Goal: Task Accomplishment & Management: Use online tool/utility

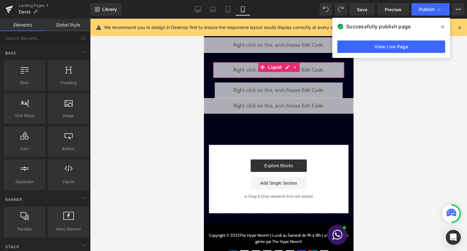
scroll to position [798, 0]
click at [441, 27] on icon at bounding box center [442, 26] width 3 height 3
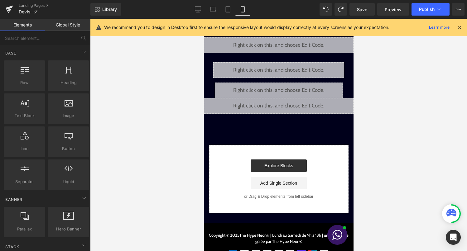
click at [459, 28] on icon at bounding box center [459, 28] width 6 height 6
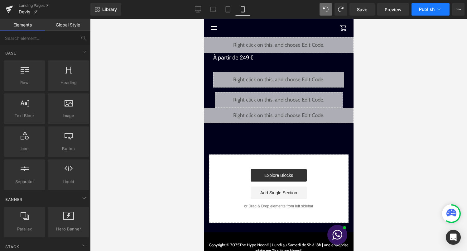
click at [420, 8] on span "Publish" at bounding box center [427, 9] width 16 height 5
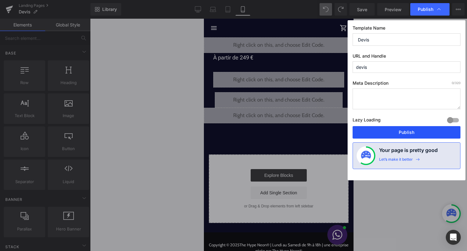
click at [397, 128] on button "Publish" at bounding box center [406, 132] width 108 height 12
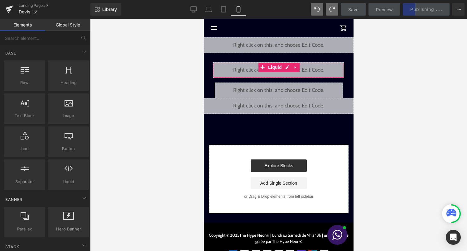
click at [285, 68] on div "Liquid" at bounding box center [278, 70] width 131 height 16
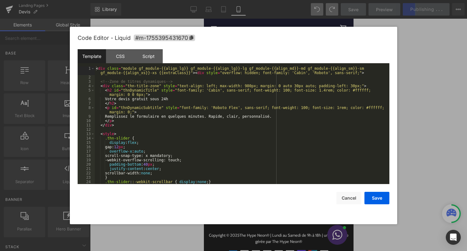
click at [268, 94] on div "< div class = "module gf_module-{{align_lg}} gf_module-{{align_lg}}-lg gf_modul…" at bounding box center [241, 131] width 292 height 131
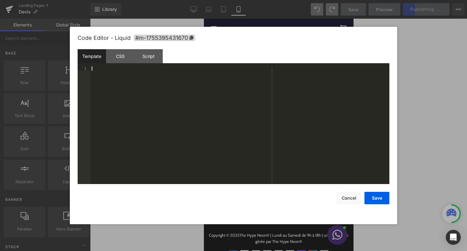
scroll to position [850, 0]
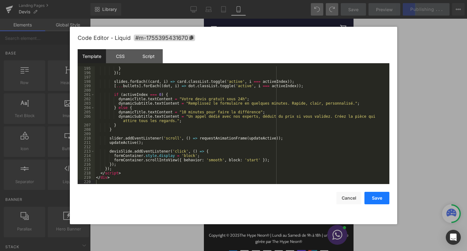
click at [385, 198] on button "Save" at bounding box center [376, 198] width 25 height 12
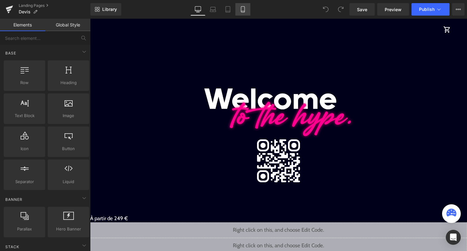
click at [243, 12] on icon at bounding box center [242, 10] width 3 height 6
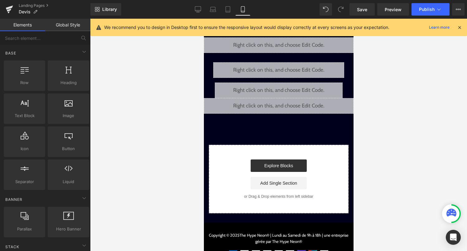
click at [288, 69] on div "Liquid" at bounding box center [278, 70] width 131 height 16
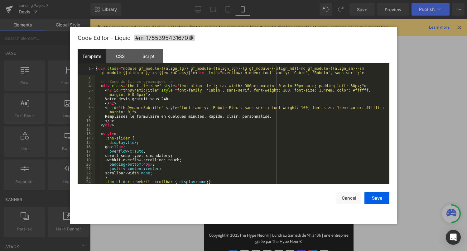
click at [241, 124] on div "< div class = "module gf_module-{{align_lg}} gf_module-{{align_lg}}-lg gf_modul…" at bounding box center [241, 131] width 292 height 131
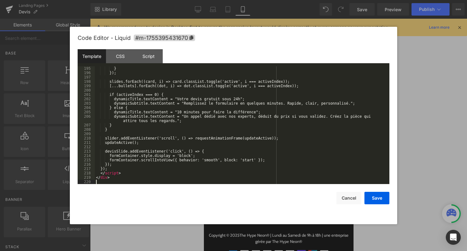
scroll to position [850, 0]
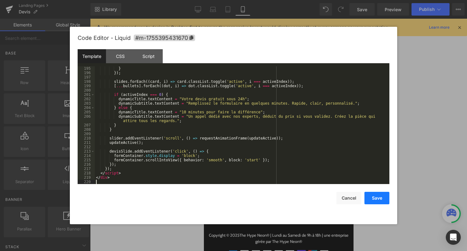
click at [370, 194] on button "Save" at bounding box center [376, 198] width 25 height 12
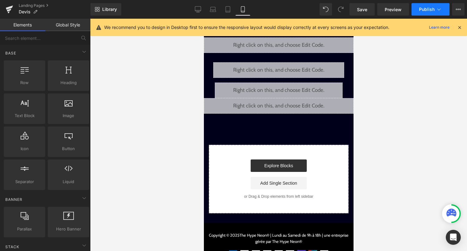
click at [434, 15] on div "Library Mobile Desktop Laptop Tablet Mobile Save Preview Publish Scheduled View…" at bounding box center [278, 9] width 376 height 19
click at [435, 11] on icon at bounding box center [438, 9] width 6 height 6
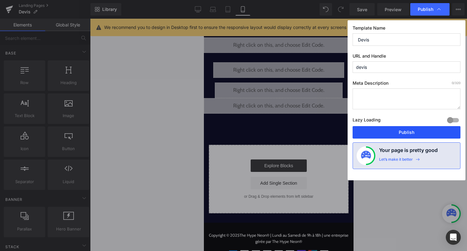
click at [418, 129] on button "Publish" at bounding box center [406, 132] width 108 height 12
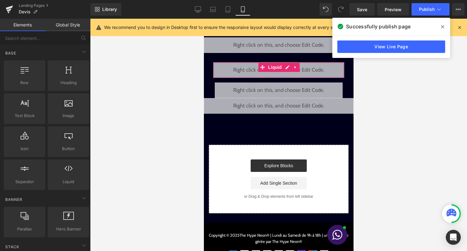
click at [288, 69] on div "Liquid" at bounding box center [278, 70] width 131 height 16
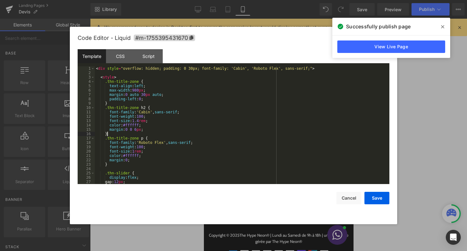
click at [240, 132] on div "< div style = "overflow: hidden; padding: 0 30px; font-family: 'Cabin', 'Roboto…" at bounding box center [241, 129] width 292 height 126
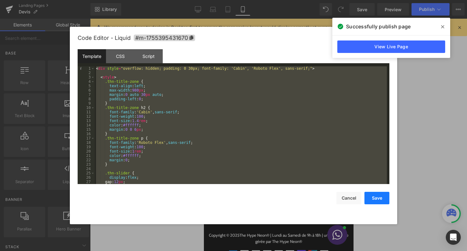
click at [368, 201] on button "Save" at bounding box center [376, 198] width 25 height 12
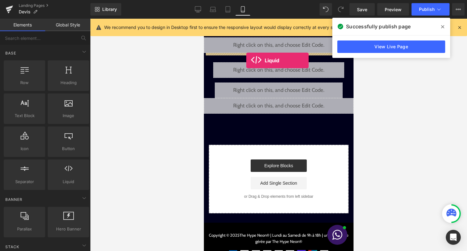
drag, startPoint x: 267, startPoint y: 191, endPoint x: 246, endPoint y: 60, distance: 132.3
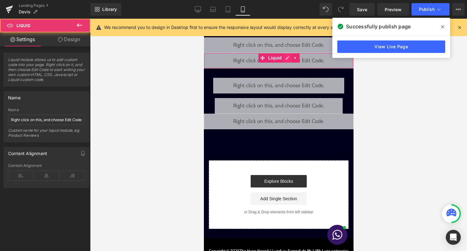
click at [286, 61] on div "Liquid" at bounding box center [278, 61] width 150 height 16
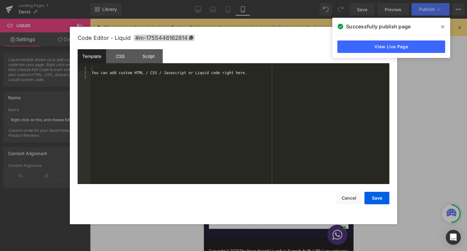
click at [221, 98] on div "You can add custom HTML / CSS / Javascript or Liquid code right here." at bounding box center [239, 129] width 299 height 126
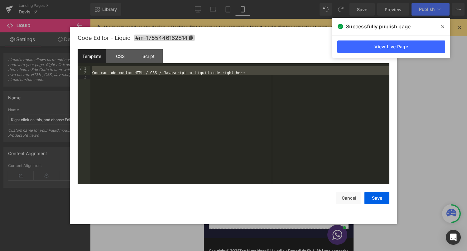
scroll to position [209, 0]
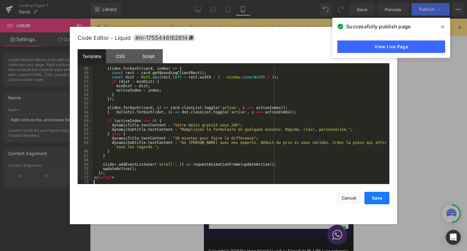
click at [373, 202] on button "Save" at bounding box center [376, 198] width 25 height 12
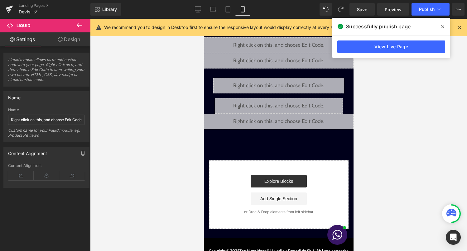
click at [82, 24] on icon at bounding box center [79, 24] width 7 height 7
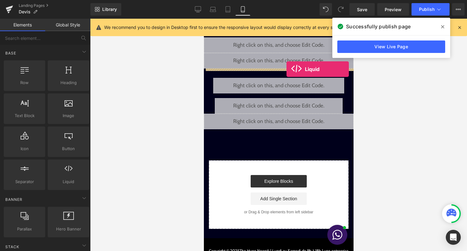
drag, startPoint x: 274, startPoint y: 191, endPoint x: 286, endPoint y: 69, distance: 122.4
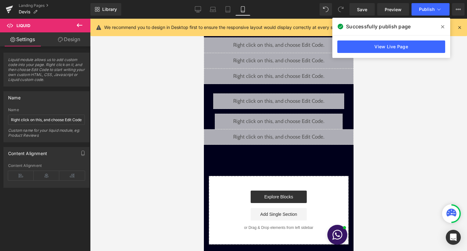
click at [287, 76] on div "Liquid" at bounding box center [278, 77] width 150 height 16
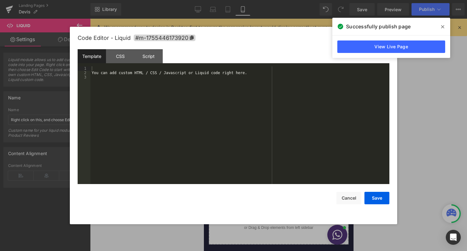
click at [266, 130] on div "You can add custom HTML / CSS / Javascript or Liquid code right here." at bounding box center [239, 129] width 299 height 126
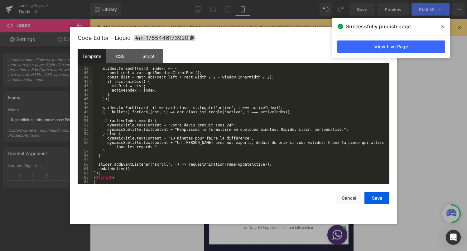
scroll to position [170, 0]
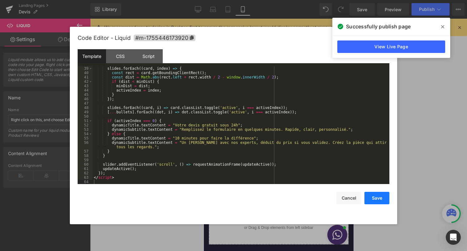
click at [375, 197] on button "Save" at bounding box center [376, 198] width 25 height 12
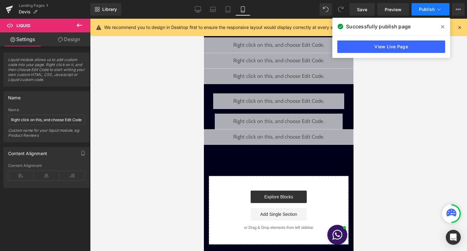
click at [436, 8] on icon at bounding box center [438, 9] width 6 height 6
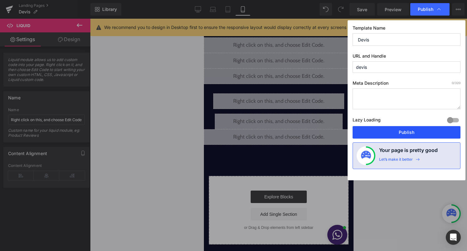
click at [402, 136] on button "Publish" at bounding box center [406, 132] width 108 height 12
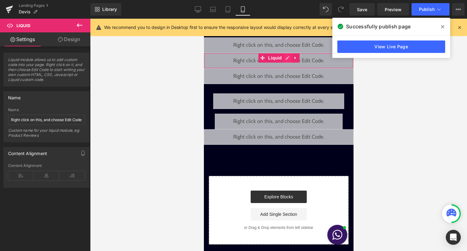
click at [287, 60] on div "Liquid" at bounding box center [278, 61] width 150 height 16
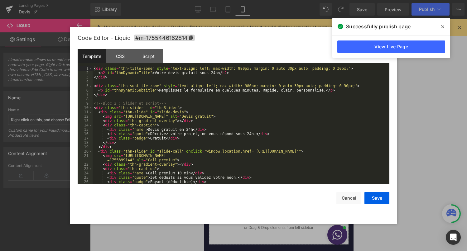
click at [238, 95] on div "< div class = "thn-title-zone" style = "text-align: left; max-width: 980px; mar…" at bounding box center [240, 129] width 294 height 126
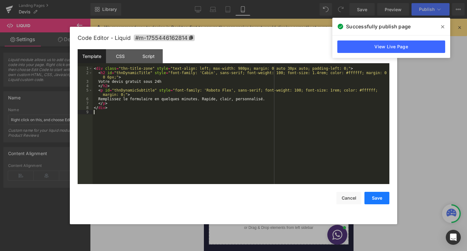
click at [375, 198] on button "Save" at bounding box center [376, 198] width 25 height 12
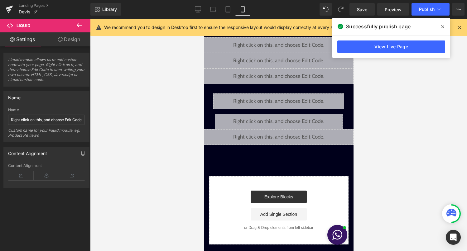
click at [288, 74] on div "Liquid" at bounding box center [278, 77] width 150 height 16
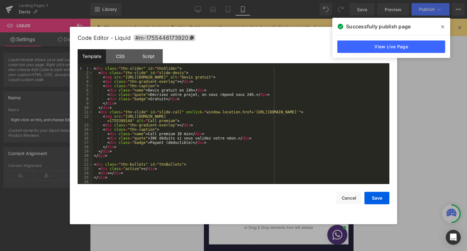
click at [197, 153] on div "< div class = "thn-slider" id = "thnSlider" > < div class = "thn-slide" id = "s…" at bounding box center [240, 129] width 294 height 126
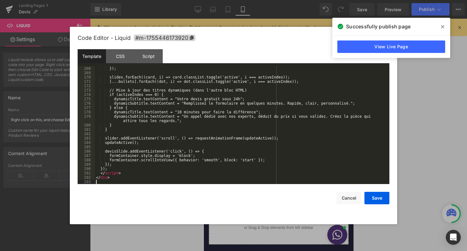
scroll to position [733, 0]
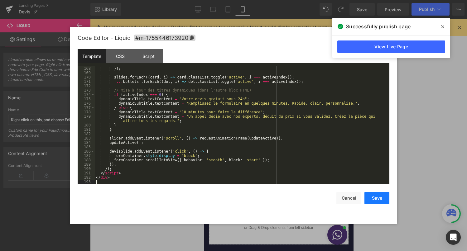
click at [375, 201] on button "Save" at bounding box center [376, 198] width 25 height 12
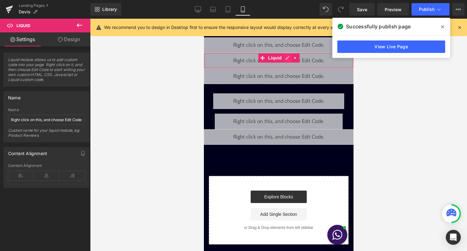
click at [286, 59] on div "Liquid" at bounding box center [278, 61] width 150 height 16
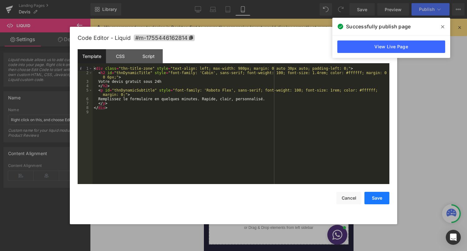
click at [374, 198] on button "Save" at bounding box center [376, 198] width 25 height 12
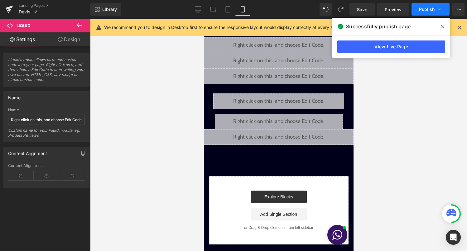
click at [423, 13] on button "Publish" at bounding box center [430, 9] width 38 height 12
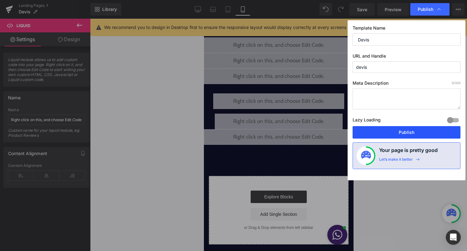
click at [400, 132] on button "Publish" at bounding box center [406, 132] width 108 height 12
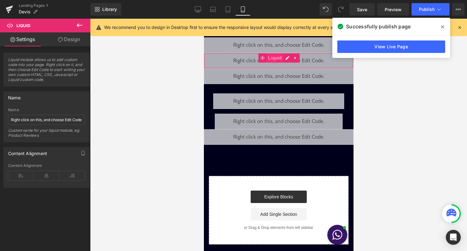
click at [279, 60] on span "Liquid" at bounding box center [274, 57] width 17 height 9
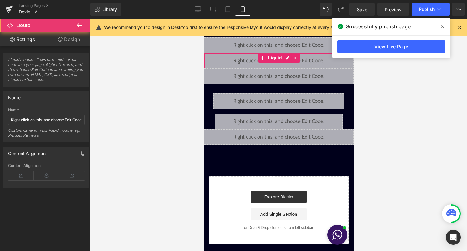
click at [75, 43] on link "Design" at bounding box center [68, 39] width 45 height 14
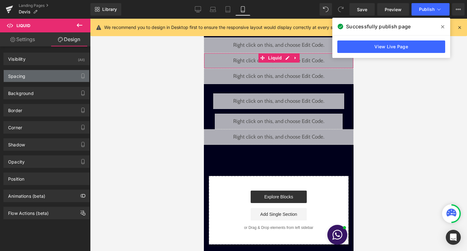
click at [58, 80] on div "Spacing" at bounding box center [46, 76] width 85 height 12
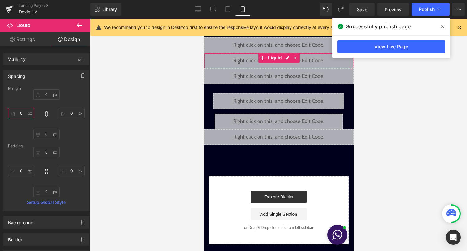
click at [24, 114] on input "0" at bounding box center [21, 113] width 26 height 10
type input "30"
click at [67, 114] on input "0" at bounding box center [72, 113] width 26 height 10
type input "30"
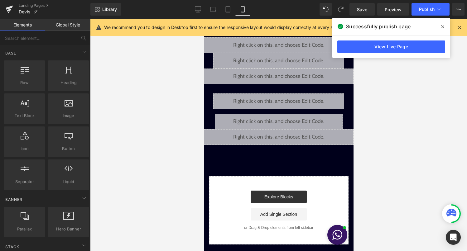
click at [136, 139] on div at bounding box center [278, 135] width 377 height 232
click at [275, 75] on span "Liquid" at bounding box center [274, 73] width 17 height 9
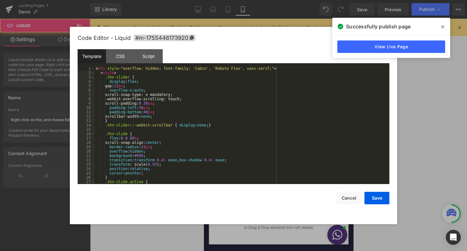
click at [283, 74] on link at bounding box center [287, 73] width 8 height 9
click at [345, 195] on button "Cancel" at bounding box center [348, 198] width 25 height 12
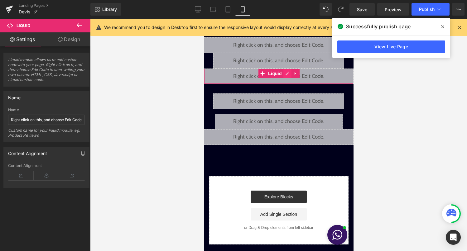
click at [285, 74] on div "Liquid" at bounding box center [278, 77] width 150 height 16
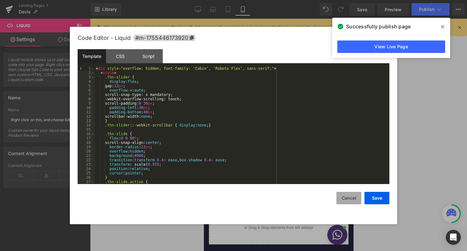
click at [348, 195] on button "Cancel" at bounding box center [348, 198] width 25 height 12
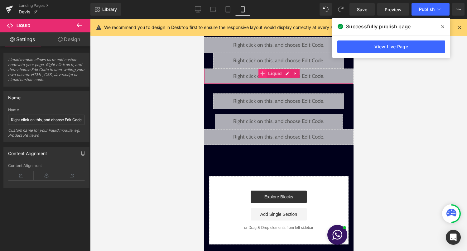
click at [263, 74] on icon at bounding box center [262, 73] width 4 height 5
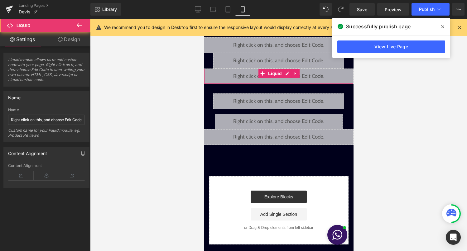
click at [83, 40] on link "Design" at bounding box center [68, 39] width 45 height 14
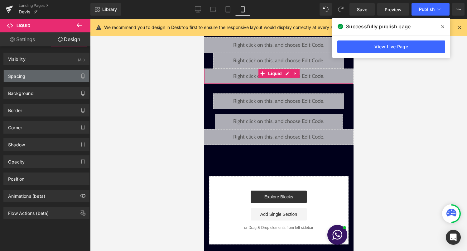
click at [56, 79] on div "Spacing" at bounding box center [46, 76] width 85 height 12
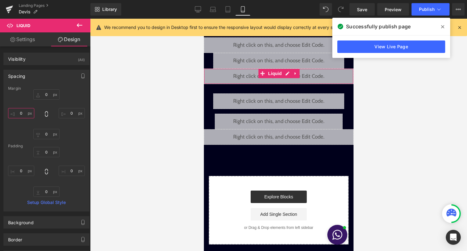
click at [24, 113] on input "0" at bounding box center [21, 113] width 26 height 10
type input "30"
click at [69, 112] on input "0" at bounding box center [72, 113] width 26 height 10
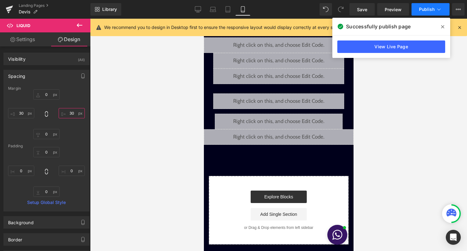
type input "30"
click at [432, 10] on span "Publish" at bounding box center [427, 9] width 16 height 5
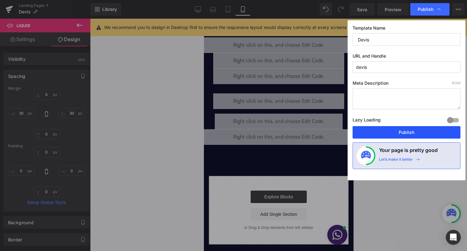
click at [411, 133] on button "Publish" at bounding box center [406, 132] width 108 height 12
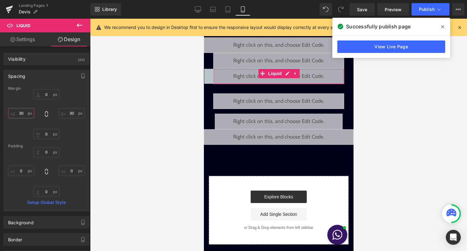
click at [21, 115] on input "30" at bounding box center [21, 113] width 26 height 10
type input "5"
type input "10"
click at [70, 115] on input "30" at bounding box center [72, 113] width 26 height 10
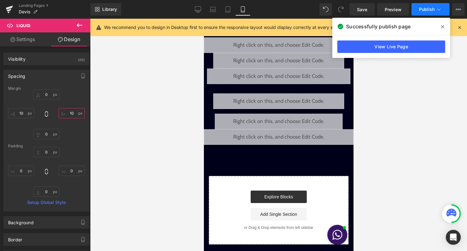
type input "10"
click at [435, 9] on icon at bounding box center [438, 9] width 6 height 6
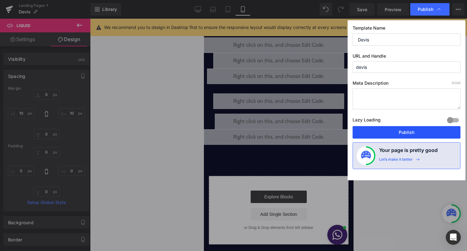
click at [410, 133] on button "Publish" at bounding box center [406, 132] width 108 height 12
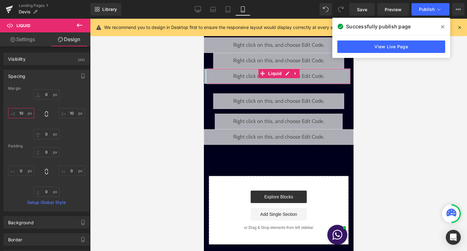
click at [24, 113] on input "10" at bounding box center [21, 113] width 26 height 10
type input "5"
click at [70, 113] on input "10" at bounding box center [72, 113] width 26 height 10
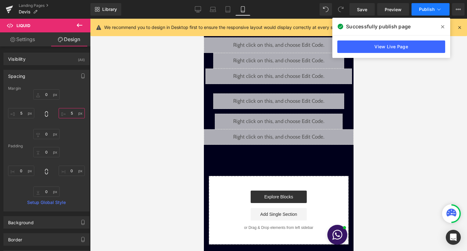
type input "5"
click at [426, 5] on button "Publish" at bounding box center [430, 9] width 38 height 12
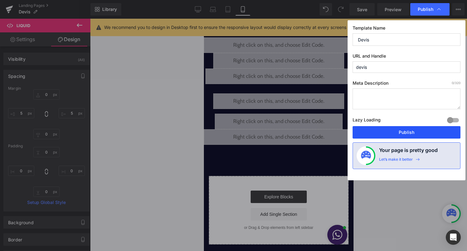
click at [417, 129] on button "Publish" at bounding box center [406, 132] width 108 height 12
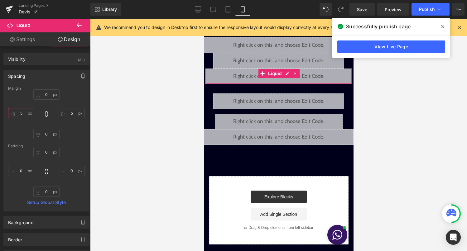
click at [22, 108] on input "5" at bounding box center [21, 113] width 26 height 10
click at [73, 114] on input "5" at bounding box center [72, 113] width 26 height 10
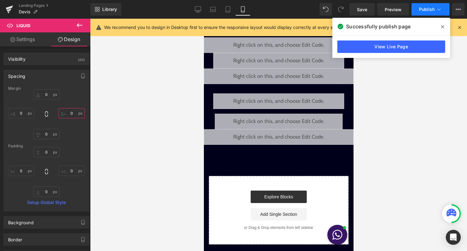
type input "0"
click at [426, 13] on button "Publish" at bounding box center [430, 9] width 38 height 12
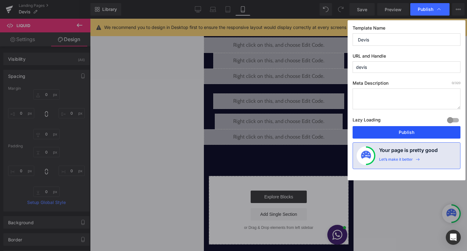
click at [420, 135] on button "Publish" at bounding box center [406, 132] width 108 height 12
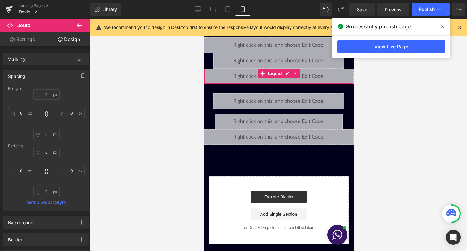
click at [20, 113] on input "text" at bounding box center [21, 113] width 26 height 10
type input "-5"
click at [70, 114] on input "0" at bounding box center [72, 113] width 26 height 10
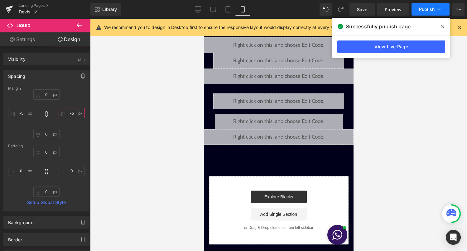
type input "-5"
click at [430, 7] on span "Publish" at bounding box center [427, 9] width 16 height 5
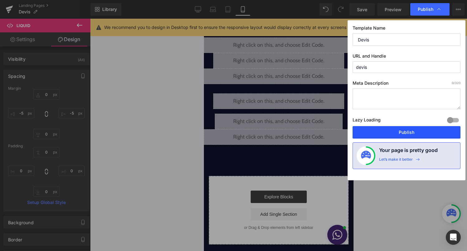
click at [406, 136] on button "Publish" at bounding box center [406, 132] width 108 height 12
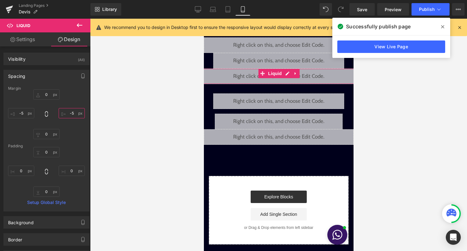
click at [69, 114] on input "-5" at bounding box center [72, 113] width 26 height 10
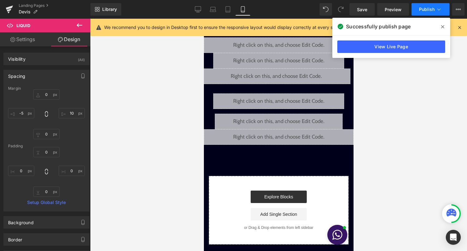
click at [426, 13] on button "Publish" at bounding box center [430, 9] width 38 height 12
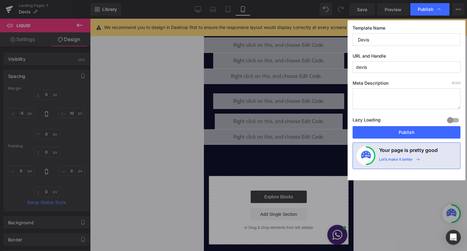
click at [425, 14] on div "Publish" at bounding box center [429, 9] width 39 height 12
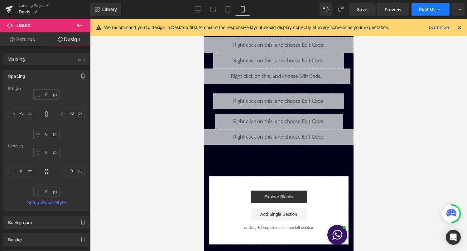
click at [439, 10] on icon at bounding box center [438, 9] width 6 height 6
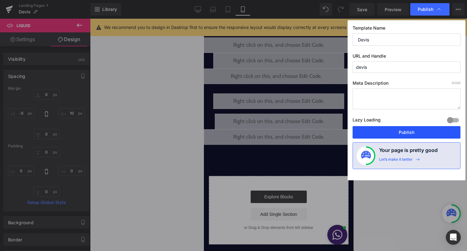
click at [413, 131] on button "Publish" at bounding box center [406, 132] width 108 height 12
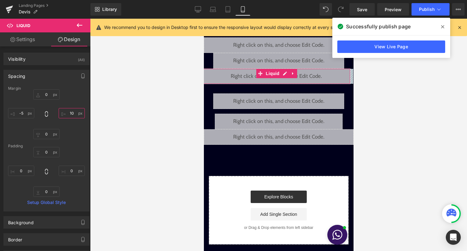
click at [69, 112] on input "10" at bounding box center [72, 113] width 26 height 10
type input "15"
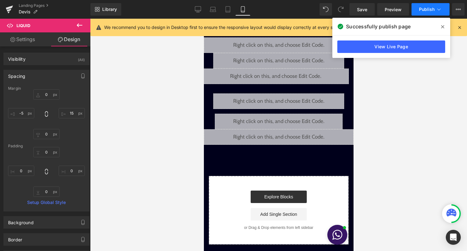
click at [425, 7] on span "Publish" at bounding box center [427, 9] width 16 height 5
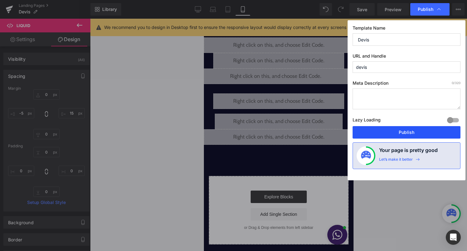
click at [394, 133] on button "Publish" at bounding box center [406, 132] width 108 height 12
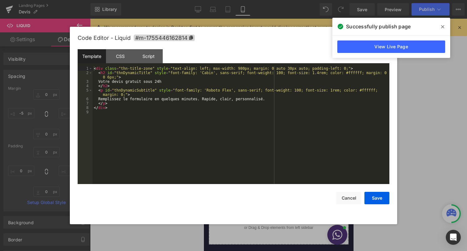
click at [286, 58] on div "Liquid" at bounding box center [278, 61] width 131 height 16
click at [232, 92] on div "< div class = "thn-title-zone" style = "text-align: left; max-width: 980px; mar…" at bounding box center [241, 129] width 297 height 126
click at [373, 198] on button "Save" at bounding box center [376, 198] width 25 height 12
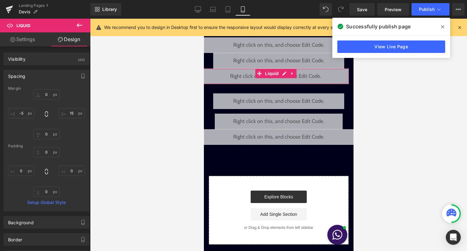
click at [283, 71] on div "Liquid" at bounding box center [275, 77] width 146 height 16
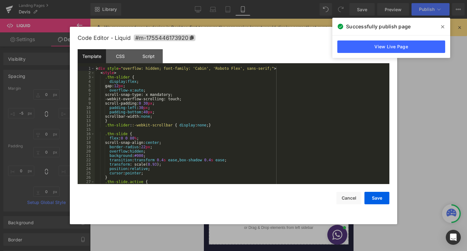
click at [261, 111] on div "< div style = "overflow: hidden; font-family: 'Cabin', 'Roboto Flex', sans-seri…" at bounding box center [241, 129] width 292 height 126
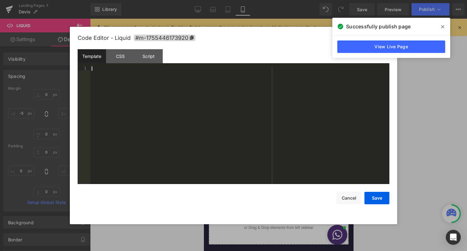
click at [121, 99] on div at bounding box center [239, 129] width 299 height 126
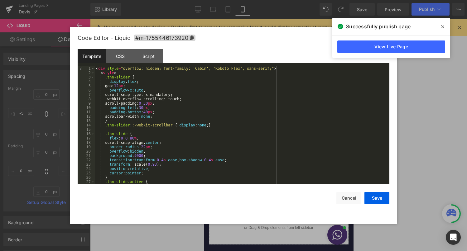
scroll to position [0, 0]
click at [150, 111] on div "< div style = "overflow: hidden; font-family: 'Cabin', 'Roboto Flex', sans-seri…" at bounding box center [241, 129] width 292 height 126
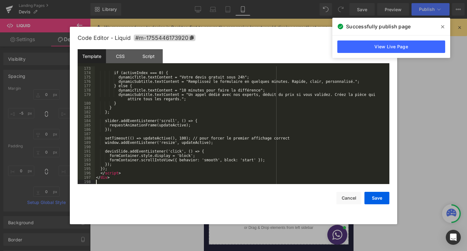
scroll to position [754, 0]
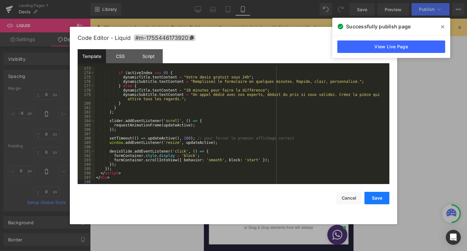
click at [373, 199] on button "Save" at bounding box center [376, 198] width 25 height 12
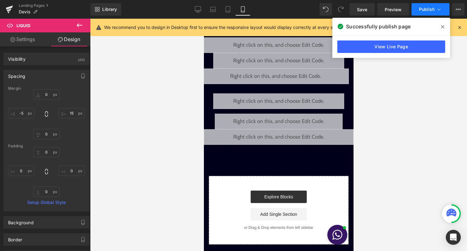
click at [426, 13] on button "Publish" at bounding box center [430, 9] width 38 height 12
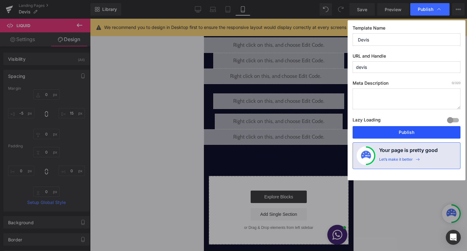
click at [396, 133] on button "Publish" at bounding box center [406, 132] width 108 height 12
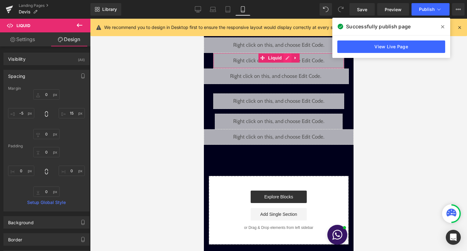
click at [288, 57] on div "Liquid" at bounding box center [278, 61] width 131 height 16
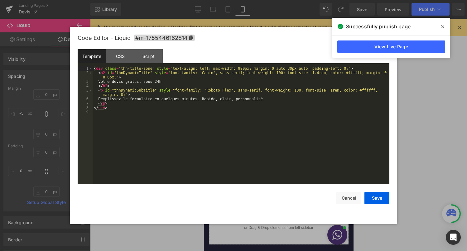
click at [246, 93] on div "< div class = "thn-title-zone" style = "text-align: left; max-width: 980px; mar…" at bounding box center [241, 129] width 297 height 126
click at [373, 200] on button "Save" at bounding box center [376, 198] width 25 height 12
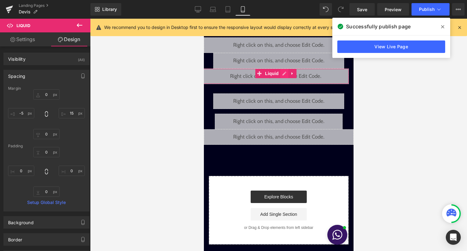
click at [283, 76] on div "Liquid" at bounding box center [275, 77] width 146 height 16
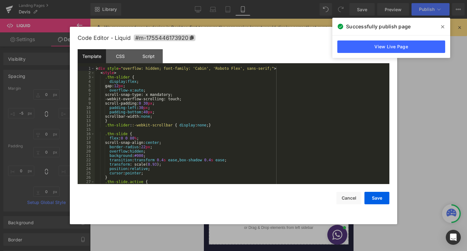
click at [193, 116] on div "< div style = "overflow: hidden; font-family: 'Cabin', 'Roboto Flex', sans-seri…" at bounding box center [241, 129] width 292 height 126
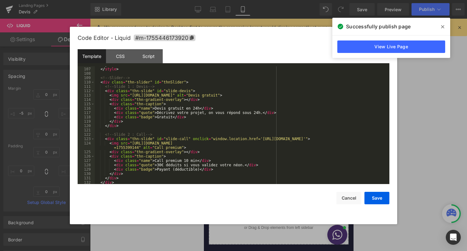
scroll to position [0, 0]
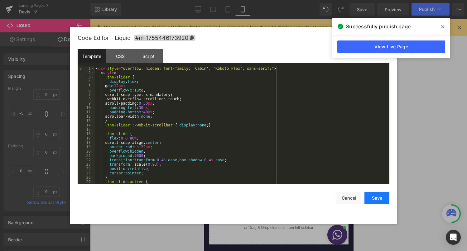
click at [376, 204] on button "Save" at bounding box center [376, 198] width 25 height 12
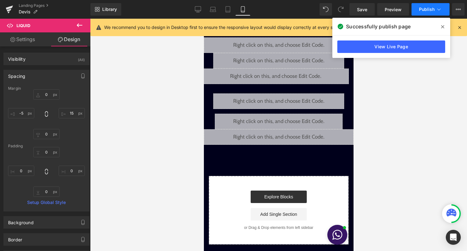
click at [439, 7] on icon at bounding box center [438, 9] width 6 height 6
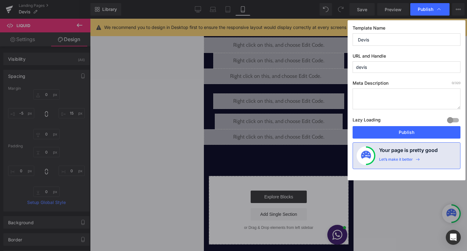
click at [402, 139] on div "Template Name Devis URL and Handle devis Meta Description 0 /320 Lazy Loading B…" at bounding box center [406, 100] width 118 height 160
click at [403, 136] on button "Publish" at bounding box center [406, 132] width 108 height 12
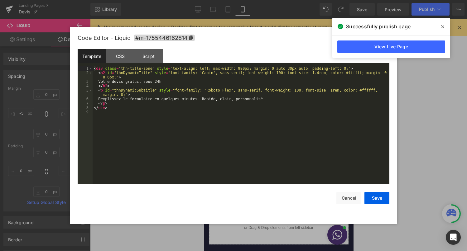
click at [287, 60] on div "Liquid" at bounding box center [278, 61] width 131 height 16
click at [245, 113] on div "< div class = "thn-title-zone" style = "text-align: left; max-width: 980px; mar…" at bounding box center [241, 129] width 297 height 126
click at [376, 202] on button "Save" at bounding box center [376, 198] width 25 height 12
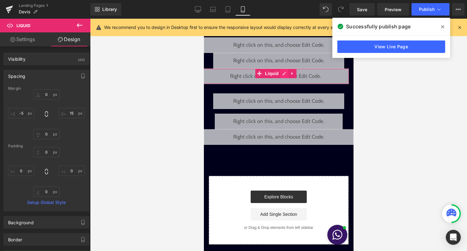
click at [287, 77] on link at bounding box center [284, 73] width 8 height 9
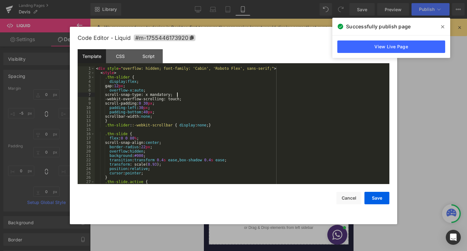
click at [246, 97] on div "< div style = "overflow: hidden; font-family: 'Cabin', 'Roboto Flex', sans-seri…" at bounding box center [241, 129] width 292 height 126
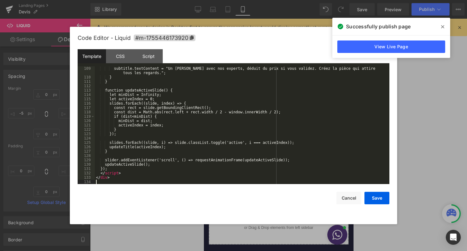
scroll to position [475, 0]
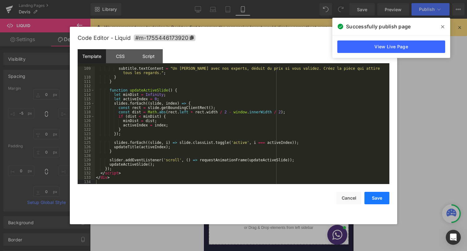
click at [381, 197] on button "Save" at bounding box center [376, 198] width 25 height 12
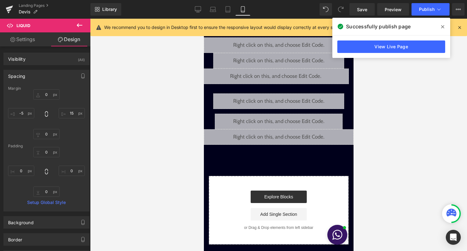
click at [436, 17] on div "Library Mobile Desktop Laptop Tablet Mobile Save Preview Publish Scheduled View…" at bounding box center [278, 9] width 376 height 19
click at [436, 14] on button "Publish" at bounding box center [430, 9] width 38 height 12
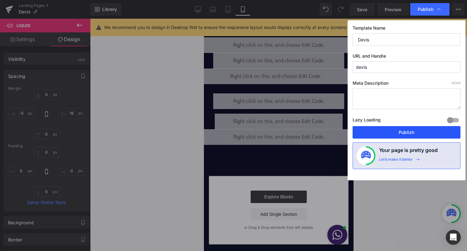
click at [400, 132] on button "Publish" at bounding box center [406, 132] width 108 height 12
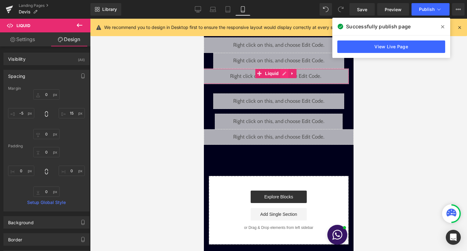
click at [283, 76] on div "Liquid" at bounding box center [275, 77] width 146 height 16
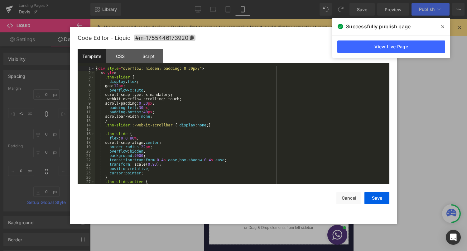
drag, startPoint x: 242, startPoint y: 123, endPoint x: 239, endPoint y: 126, distance: 4.1
click at [239, 126] on div "< div style = "overflow: hidden; padding: 0 30px;" > < style > .thn-slider { di…" at bounding box center [241, 129] width 292 height 126
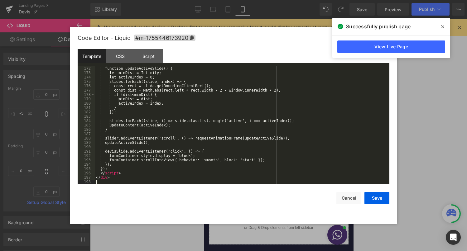
scroll to position [754, 0]
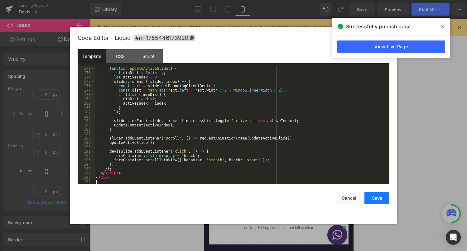
click at [377, 194] on button "Save" at bounding box center [376, 198] width 25 height 12
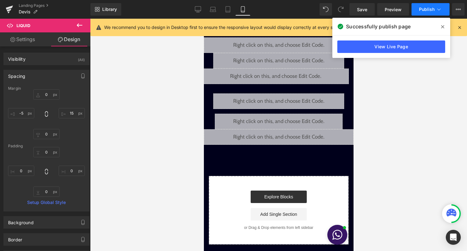
click at [427, 13] on button "Publish" at bounding box center [430, 9] width 38 height 12
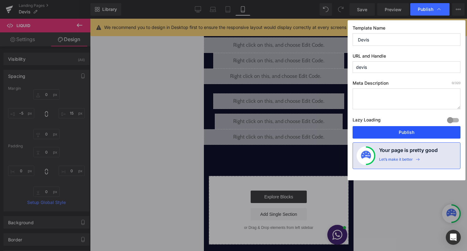
click at [409, 128] on button "Publish" at bounding box center [406, 132] width 108 height 12
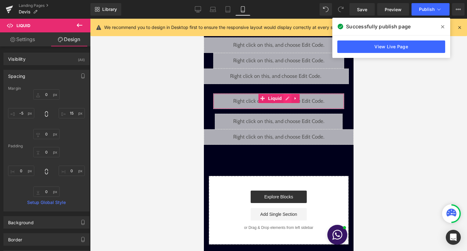
click at [286, 98] on div "Liquid" at bounding box center [278, 101] width 131 height 16
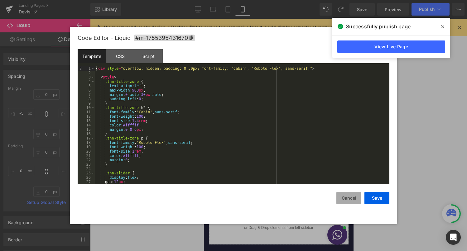
click at [339, 197] on button "Cancel" at bounding box center [348, 198] width 25 height 12
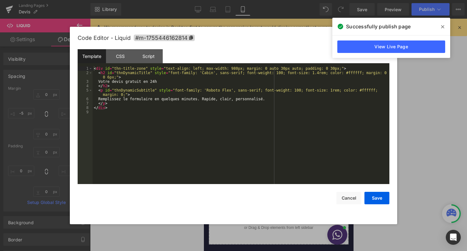
click at [287, 58] on icon at bounding box center [284, 58] width 3 height 4
click at [343, 198] on button "Cancel" at bounding box center [348, 198] width 25 height 12
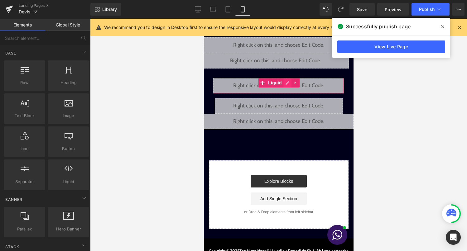
click at [288, 85] on div "Liquid" at bounding box center [278, 86] width 131 height 16
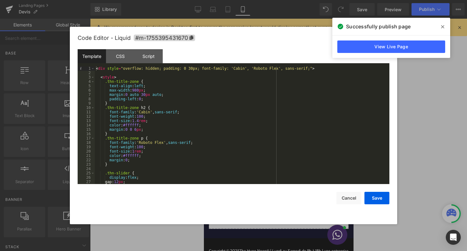
scroll to position [0, 0]
click at [354, 201] on button "Cancel" at bounding box center [348, 198] width 25 height 12
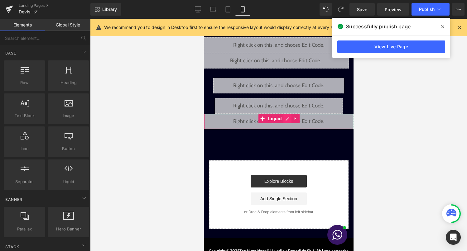
click at [284, 120] on div "Liquid" at bounding box center [278, 122] width 150 height 16
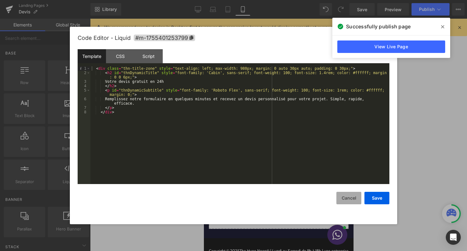
click at [343, 199] on button "Cancel" at bounding box center [348, 198] width 25 height 12
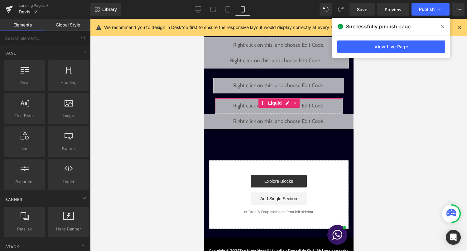
click at [288, 104] on div "Liquid" at bounding box center [278, 106] width 128 height 16
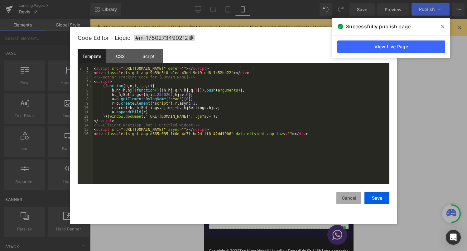
click at [359, 202] on button "Cancel" at bounding box center [348, 198] width 25 height 12
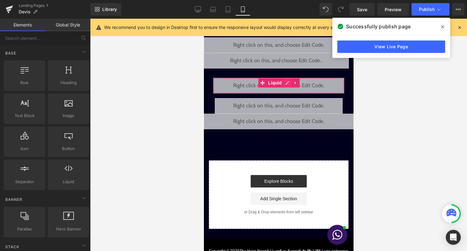
click at [286, 84] on div "Liquid" at bounding box center [278, 86] width 131 height 16
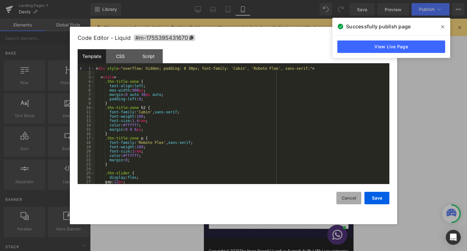
click at [349, 198] on button "Cancel" at bounding box center [348, 198] width 25 height 12
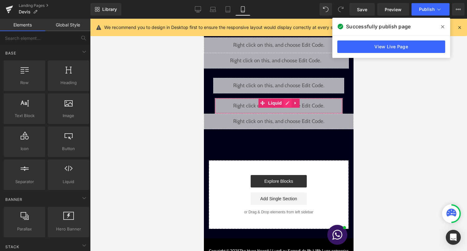
click at [285, 107] on link at bounding box center [287, 102] width 8 height 9
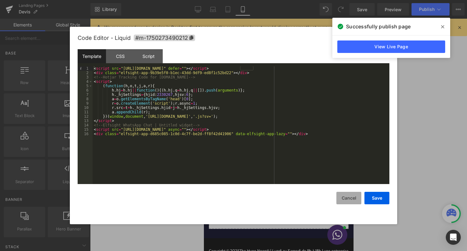
click at [353, 200] on button "Cancel" at bounding box center [348, 198] width 25 height 12
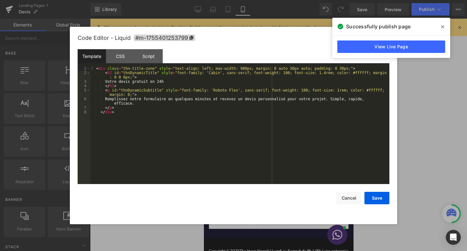
click at [288, 118] on div "Liquid" at bounding box center [278, 122] width 150 height 16
click at [350, 195] on button "Cancel" at bounding box center [348, 198] width 25 height 12
click at [288, 118] on icon at bounding box center [287, 119] width 4 height 4
click at [343, 198] on button "Cancel" at bounding box center [348, 198] width 25 height 12
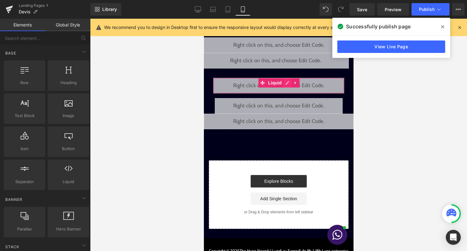
click at [284, 84] on div "Liquid" at bounding box center [278, 86] width 131 height 16
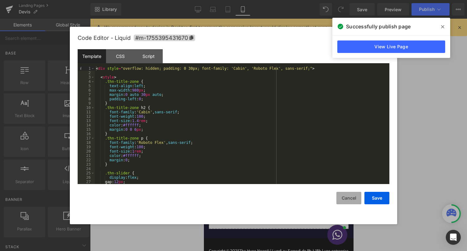
click at [342, 202] on button "Cancel" at bounding box center [348, 198] width 25 height 12
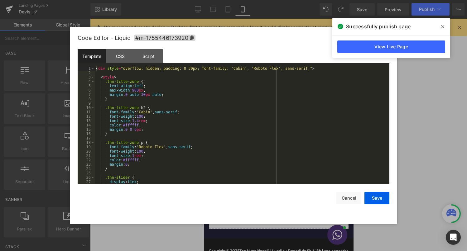
click at [284, 58] on div "Liquid" at bounding box center [275, 61] width 146 height 16
click at [354, 201] on button "Cancel" at bounding box center [348, 198] width 25 height 12
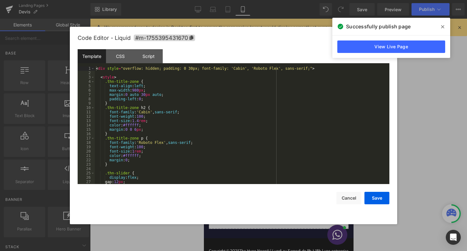
click at [284, 82] on link at bounding box center [285, 82] width 7 height 7
click at [346, 199] on button "Cancel" at bounding box center [348, 198] width 25 height 12
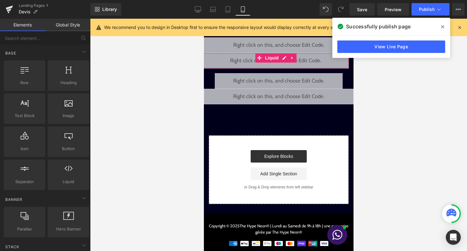
click at [282, 59] on div "Liquid" at bounding box center [275, 61] width 146 height 16
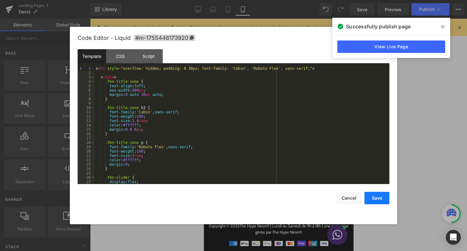
click at [377, 200] on button "Save" at bounding box center [376, 198] width 25 height 12
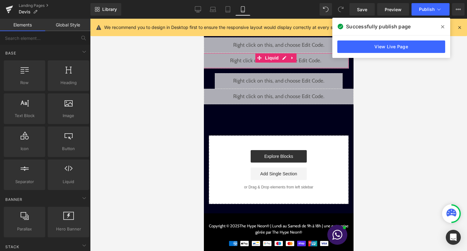
click at [283, 59] on div "Liquid" at bounding box center [275, 61] width 146 height 16
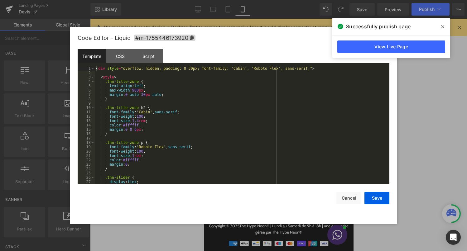
click at [214, 121] on div "< div style = "overflow: hidden; padding: 0 30px; font-family: 'Cabin', 'Roboto…" at bounding box center [241, 129] width 292 height 126
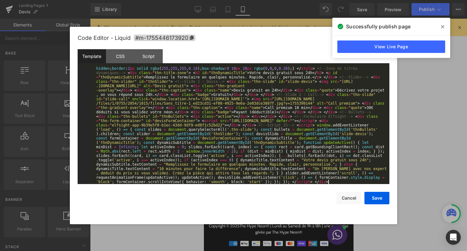
scroll to position [79, 0]
click at [376, 198] on button "Save" at bounding box center [376, 198] width 25 height 12
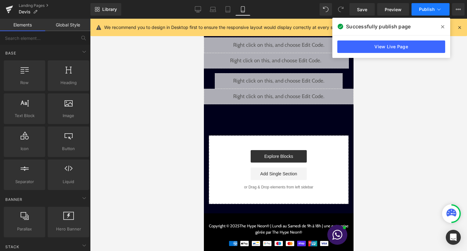
click at [439, 12] on icon at bounding box center [438, 9] width 6 height 6
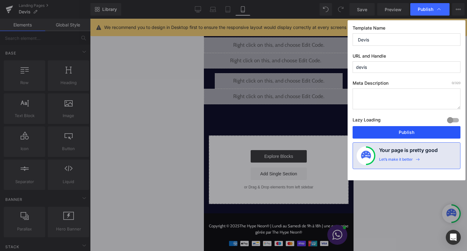
click at [409, 128] on button "Publish" at bounding box center [406, 132] width 108 height 12
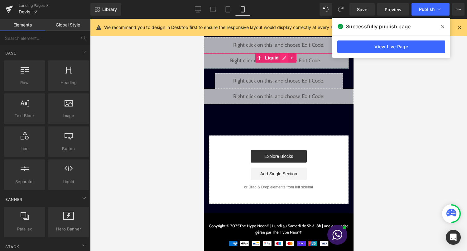
click at [279, 59] on div "Liquid" at bounding box center [275, 61] width 146 height 16
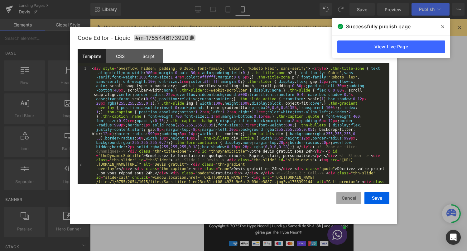
click at [350, 201] on button "Cancel" at bounding box center [348, 198] width 25 height 12
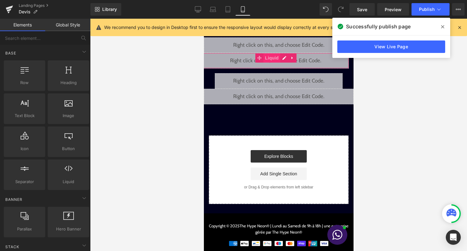
click at [264, 59] on span "Liquid" at bounding box center [271, 57] width 17 height 9
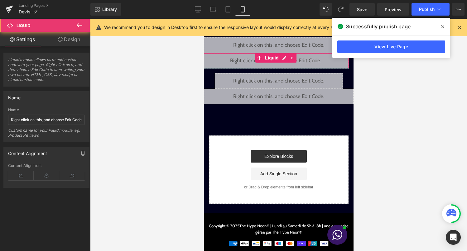
click at [73, 35] on link "Design" at bounding box center [68, 39] width 45 height 14
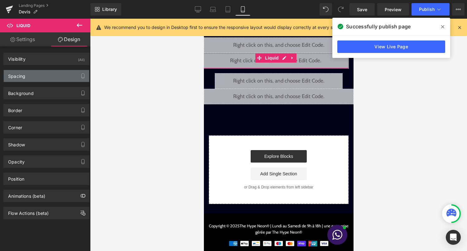
click at [63, 73] on div "Spacing" at bounding box center [46, 76] width 85 height 12
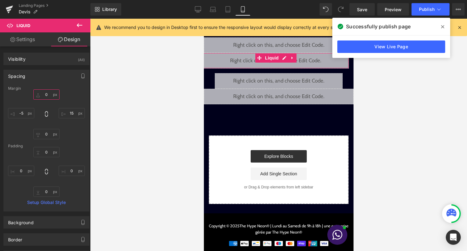
click at [52, 93] on input "0" at bounding box center [46, 94] width 26 height 10
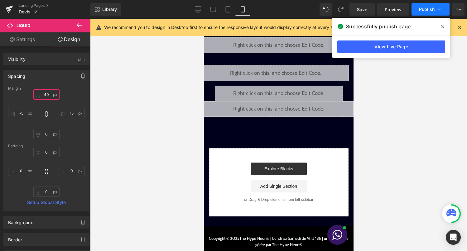
type input "40"
click at [434, 4] on button "Publish" at bounding box center [430, 9] width 38 height 12
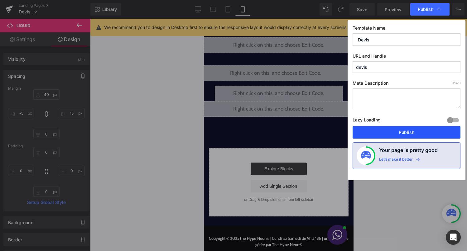
click at [391, 133] on button "Publish" at bounding box center [406, 132] width 108 height 12
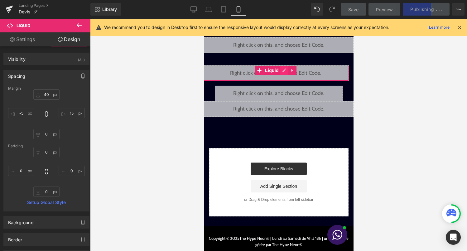
click at [283, 74] on div "Liquid" at bounding box center [275, 73] width 146 height 16
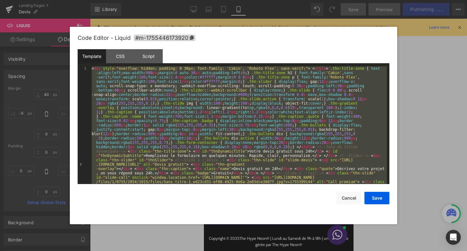
click at [448, 62] on div at bounding box center [233, 125] width 467 height 251
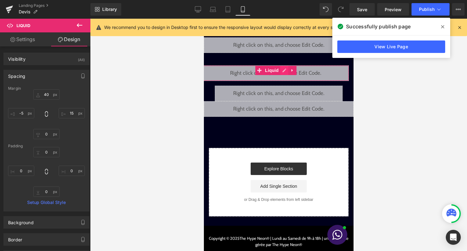
click at [283, 71] on div "Liquid" at bounding box center [275, 73] width 146 height 16
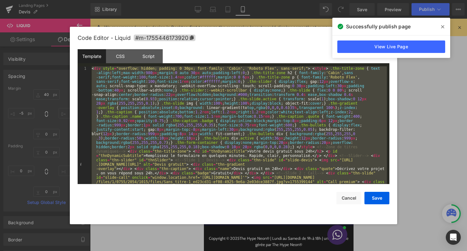
scroll to position [741, 0]
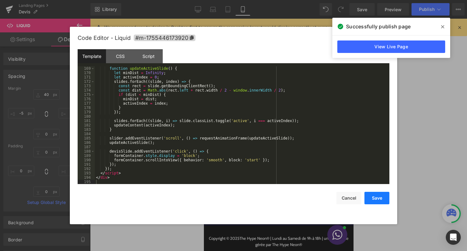
click at [376, 197] on button "Save" at bounding box center [376, 198] width 25 height 12
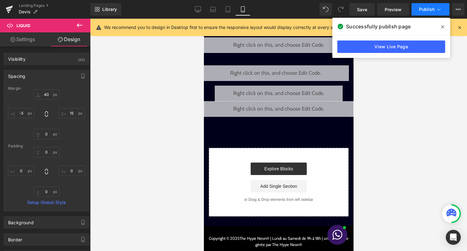
click at [428, 6] on button "Publish" at bounding box center [430, 9] width 38 height 12
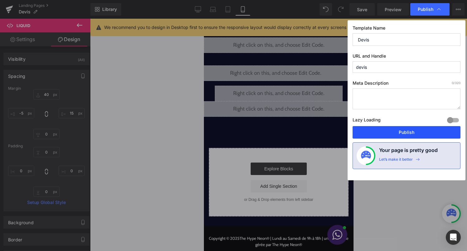
click at [404, 137] on button "Publish" at bounding box center [406, 132] width 108 height 12
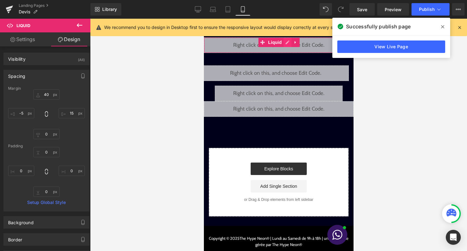
click at [283, 43] on div "Liquid" at bounding box center [278, 45] width 150 height 16
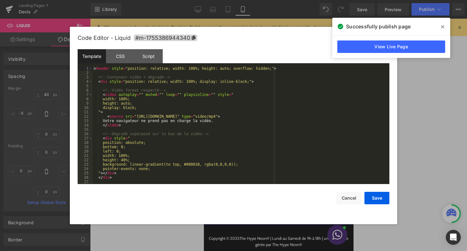
click at [225, 104] on div "< header style = "position: relative; width: 100%; height: auto; overflow: hidd…" at bounding box center [240, 129] width 294 height 126
click at [345, 199] on button "Cancel" at bounding box center [348, 198] width 25 height 12
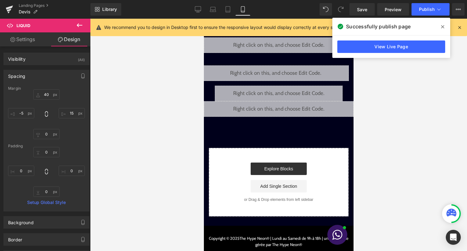
click at [442, 26] on icon at bounding box center [442, 26] width 3 height 3
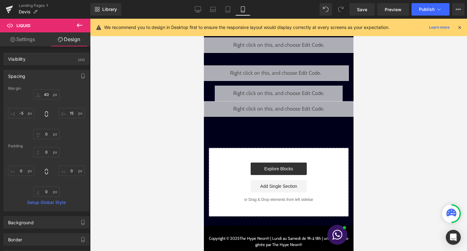
click at [457, 26] on icon at bounding box center [459, 28] width 6 height 6
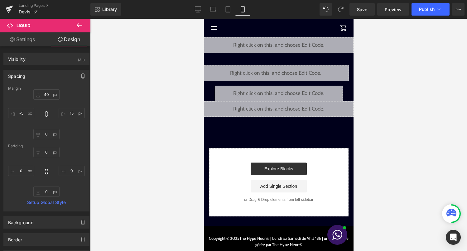
click at [284, 43] on div "Liquid" at bounding box center [278, 45] width 150 height 16
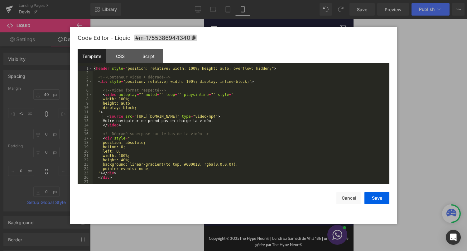
click at [251, 92] on div "< header style = "position: relative; width: 100%; height: auto; overflow: hidd…" at bounding box center [240, 129] width 294 height 126
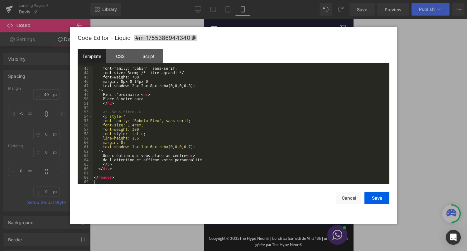
scroll to position [183, 0]
click at [378, 198] on button "Save" at bounding box center [376, 198] width 25 height 12
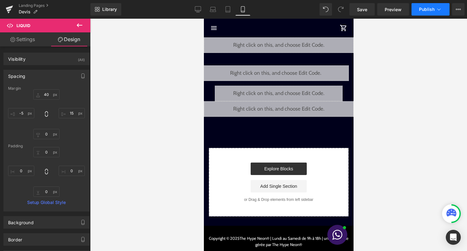
click at [425, 14] on button "Publish" at bounding box center [430, 9] width 38 height 12
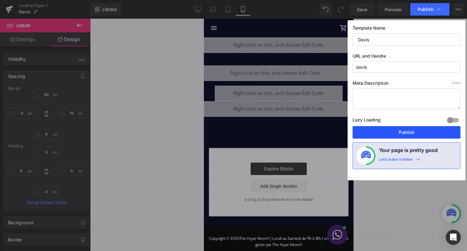
click at [404, 127] on button "Publish" at bounding box center [406, 132] width 108 height 12
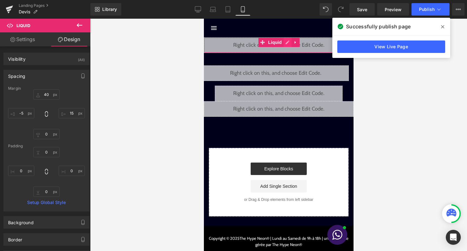
click at [285, 42] on div "Liquid" at bounding box center [278, 45] width 150 height 16
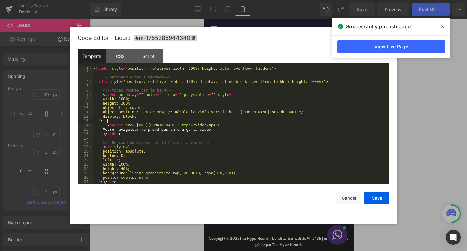
click at [257, 120] on div "< header style = "position: relative; width: 100%; height: auto; overflow: hidd…" at bounding box center [240, 129] width 294 height 126
click at [343, 197] on button "Cancel" at bounding box center [348, 198] width 25 height 12
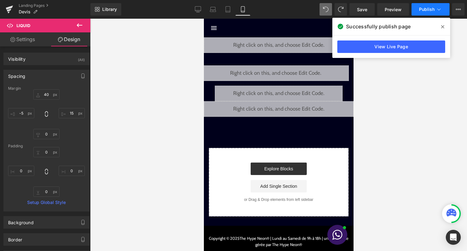
click at [428, 7] on span "Publish" at bounding box center [427, 9] width 16 height 5
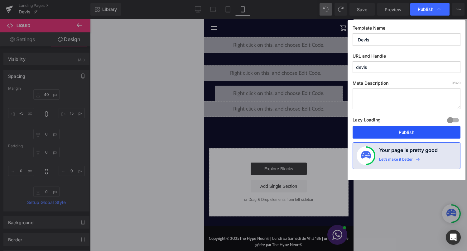
click at [411, 129] on button "Publish" at bounding box center [406, 132] width 108 height 12
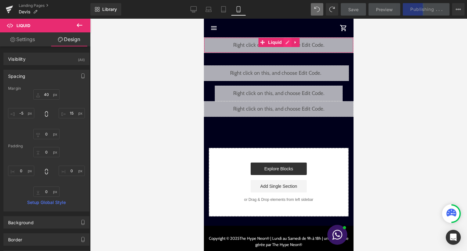
click at [288, 43] on div "Liquid" at bounding box center [278, 45] width 150 height 16
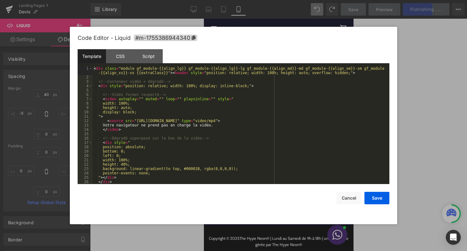
click at [243, 110] on div "< div class = "module gf_module-{{align_lg}} gf_module-{{align_lg}}-lg gf_modul…" at bounding box center [240, 131] width 294 height 131
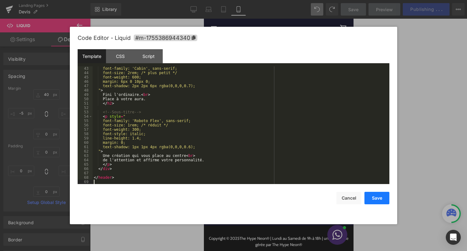
click at [373, 201] on button "Save" at bounding box center [376, 198] width 25 height 12
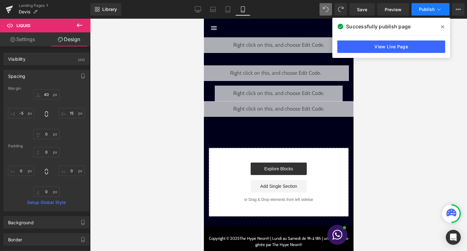
click at [437, 8] on icon at bounding box center [438, 9] width 6 height 6
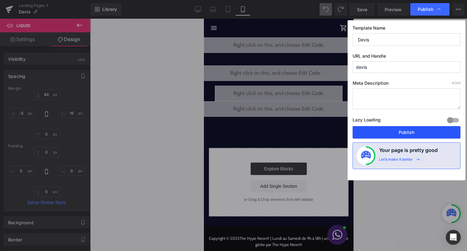
click at [428, 134] on button "Publish" at bounding box center [406, 132] width 108 height 12
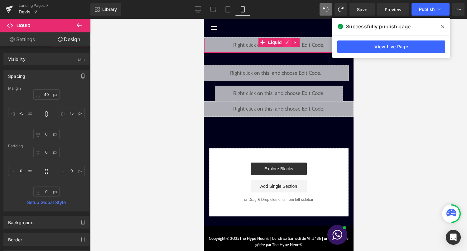
click at [287, 44] on div "Liquid" at bounding box center [278, 45] width 150 height 16
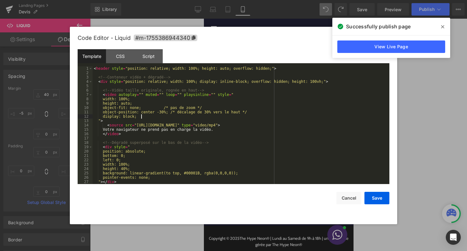
click at [245, 118] on div "< header style = "position: relative; width: 100%; height: auto; overflow: hidd…" at bounding box center [240, 129] width 294 height 126
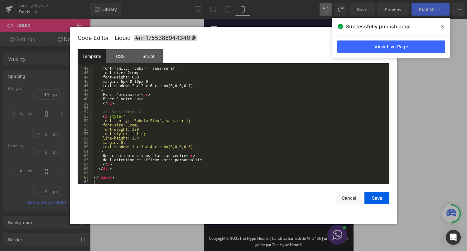
scroll to position [179, 0]
click at [374, 199] on button "Save" at bounding box center [376, 198] width 25 height 12
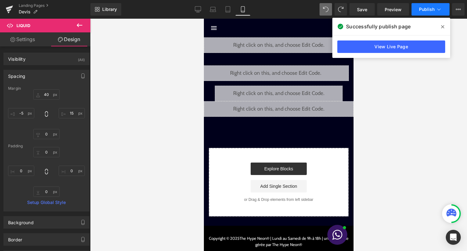
click at [427, 10] on span "Publish" at bounding box center [427, 9] width 16 height 5
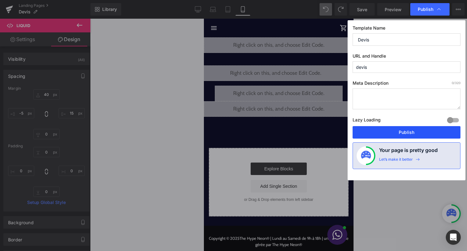
click at [403, 133] on button "Publish" at bounding box center [406, 132] width 108 height 12
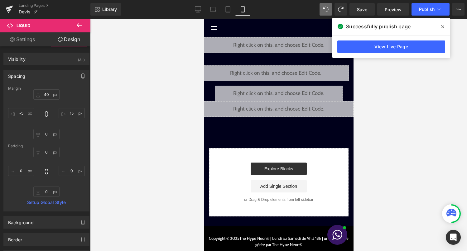
click at [288, 44] on div "Liquid" at bounding box center [278, 45] width 150 height 16
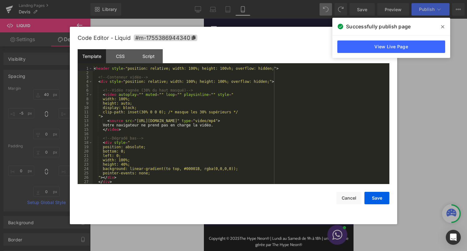
click at [268, 105] on div "< header style = "position: relative; width: 100%; height: 100vh; overflow: hid…" at bounding box center [240, 129] width 294 height 126
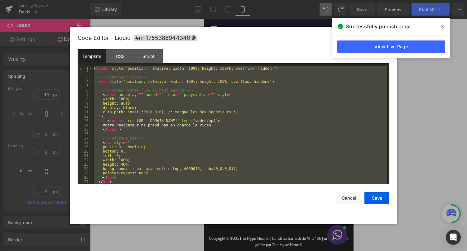
scroll to position [183, 0]
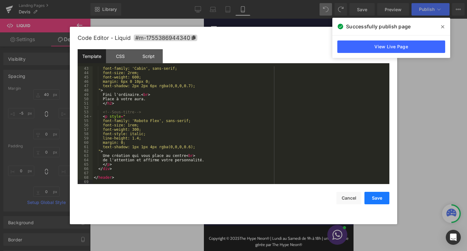
click at [371, 199] on button "Save" at bounding box center [376, 198] width 25 height 12
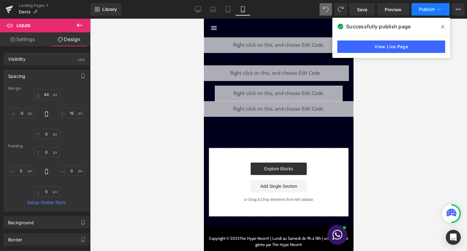
click at [427, 8] on span "Publish" at bounding box center [427, 9] width 16 height 5
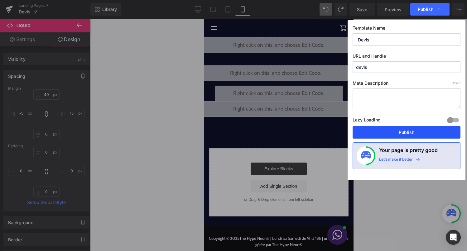
click at [409, 129] on button "Publish" at bounding box center [406, 132] width 108 height 12
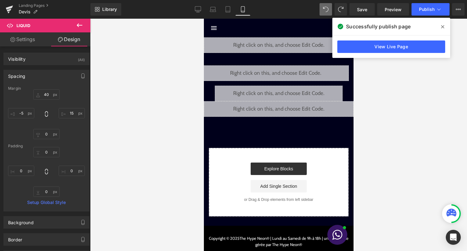
click at [286, 44] on div "Liquid" at bounding box center [278, 45] width 150 height 16
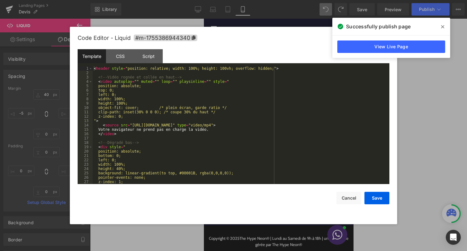
click at [261, 120] on div "< header style = "position: relative; width: 100%; height: 100vh; overflow: hid…" at bounding box center [240, 129] width 294 height 126
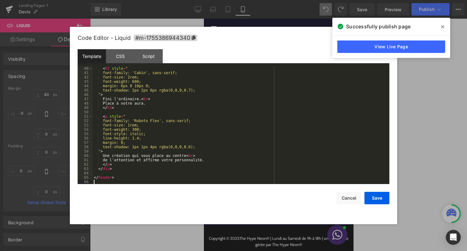
scroll to position [170, 0]
click at [377, 205] on div "Code Editor - Liquid #m-1755386944340 Template CSS Script Data 40 41 42 43 44 4…" at bounding box center [234, 125] width 312 height 197
click at [379, 195] on button "Save" at bounding box center [376, 198] width 25 height 12
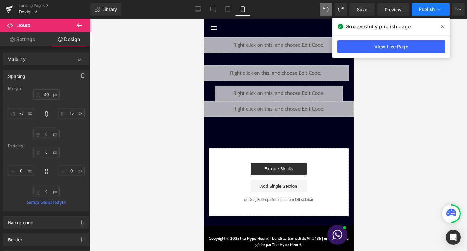
click at [431, 8] on span "Publish" at bounding box center [427, 9] width 16 height 5
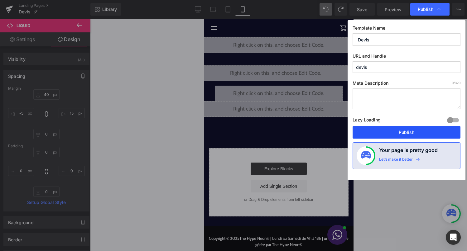
click at [415, 131] on button "Publish" at bounding box center [406, 132] width 108 height 12
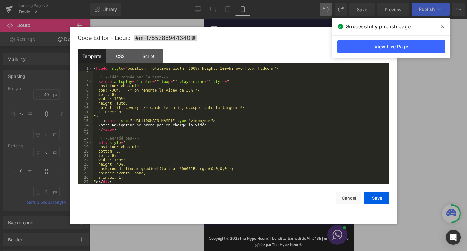
click at [288, 43] on div "Liquid" at bounding box center [278, 45] width 150 height 16
click at [259, 135] on div "< header style = "position: relative; width: 100%; height: 100vh; overflow: hid…" at bounding box center [240, 129] width 294 height 126
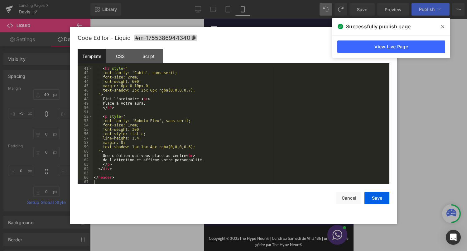
scroll to position [174, 0]
click at [379, 198] on button "Save" at bounding box center [376, 198] width 25 height 12
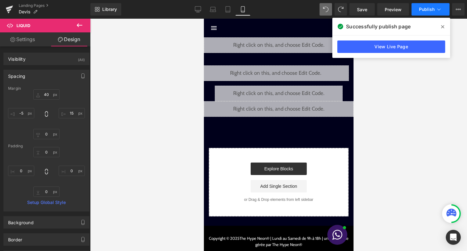
click at [426, 9] on span "Publish" at bounding box center [427, 9] width 16 height 5
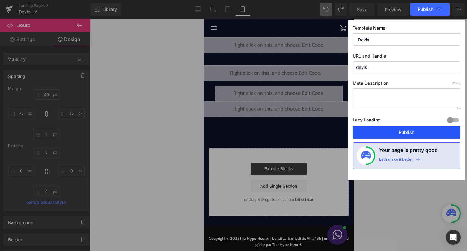
click at [407, 129] on button "Publish" at bounding box center [406, 132] width 108 height 12
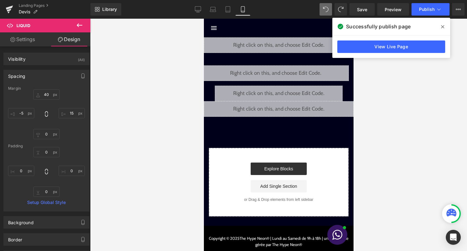
click at [416, 89] on div at bounding box center [278, 135] width 377 height 232
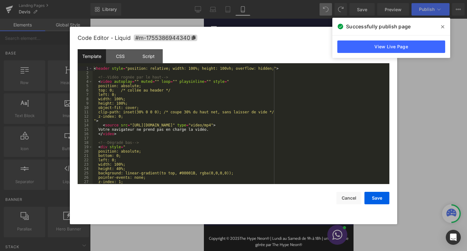
click at [288, 42] on div "Liquid" at bounding box center [278, 45] width 150 height 16
click at [252, 98] on div "< header style = "position: relative; width: 100%; height: 100vh; overflow: hid…" at bounding box center [240, 129] width 294 height 126
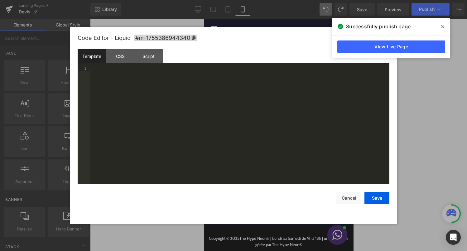
scroll to position [170, 0]
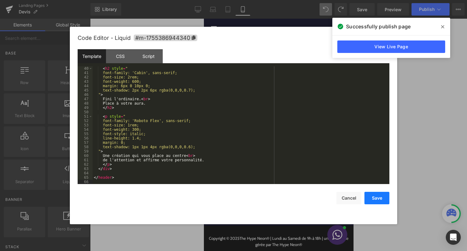
click at [382, 196] on button "Save" at bounding box center [376, 198] width 25 height 12
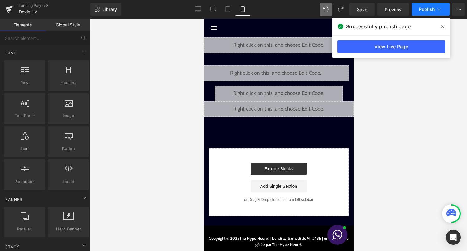
click at [435, 8] on icon at bounding box center [438, 9] width 6 height 6
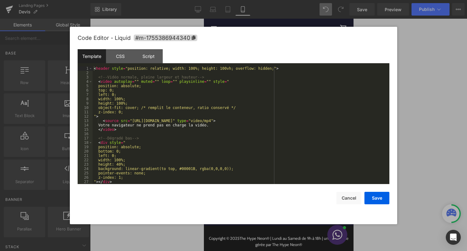
click at [287, 42] on div "Liquid" at bounding box center [278, 45] width 150 height 16
click at [226, 110] on div "< header style = "position: relative; width: 100%; height: 100vh; overflow: hid…" at bounding box center [240, 129] width 294 height 126
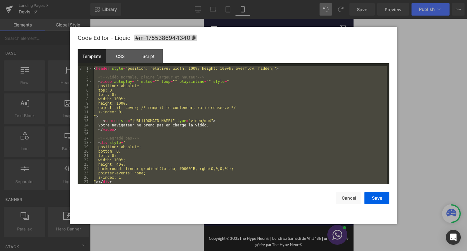
scroll to position [183, 0]
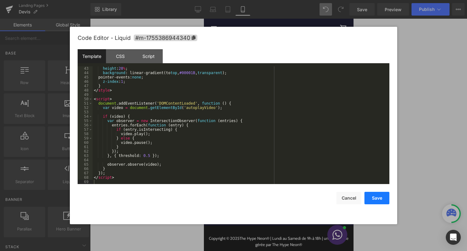
click at [374, 199] on button "Save" at bounding box center [376, 198] width 25 height 12
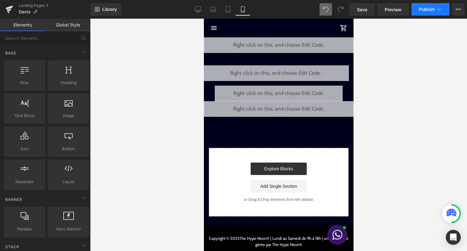
click at [433, 12] on span "Publish" at bounding box center [427, 9] width 16 height 5
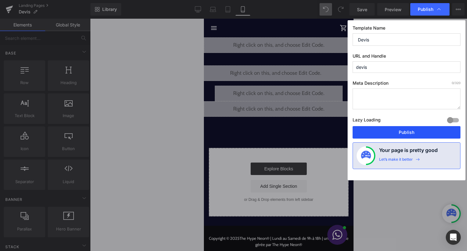
click at [410, 133] on button "Publish" at bounding box center [406, 132] width 108 height 12
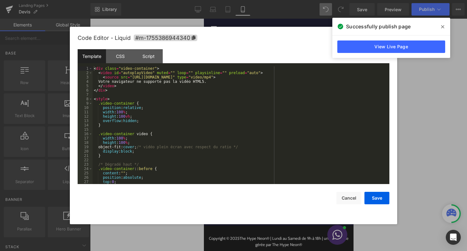
click at [286, 43] on div "Liquid" at bounding box center [278, 45] width 150 height 16
click at [247, 73] on div "< div class = "video-container" > < video id = "autoplayVideo" muted = "" loop …" at bounding box center [240, 129] width 294 height 126
click at [226, 112] on div "< div class = "video-container" > < video id = "autoplayVideo" muted = "" loop …" at bounding box center [240, 129] width 294 height 126
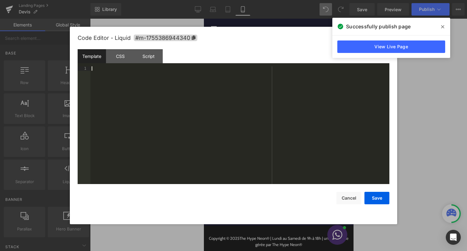
scroll to position [362, 0]
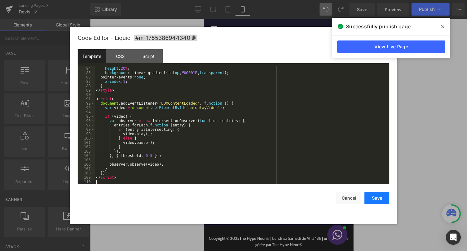
click at [375, 198] on button "Save" at bounding box center [376, 198] width 25 height 12
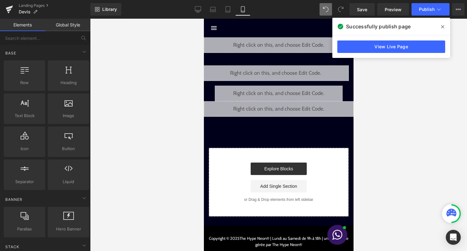
click at [422, 16] on div "Library Mobile Desktop Laptop Tablet Mobile Save Preview Publish Scheduled View…" at bounding box center [278, 9] width 376 height 19
click at [426, 12] on button "Publish" at bounding box center [430, 9] width 38 height 12
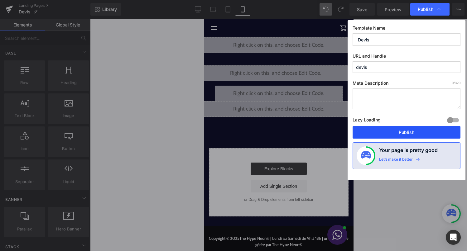
click at [402, 129] on button "Publish" at bounding box center [406, 132] width 108 height 12
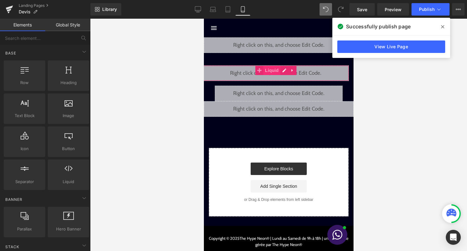
click at [268, 71] on span "Liquid" at bounding box center [271, 70] width 17 height 9
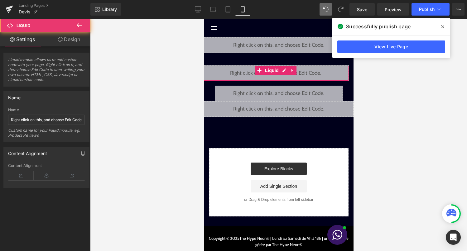
click at [74, 37] on link "Design" at bounding box center [68, 39] width 45 height 14
click at [0, 0] on div "Spacing" at bounding box center [0, 0] width 0 height 0
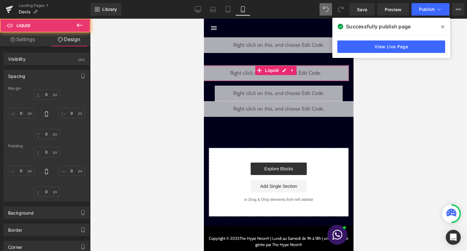
type input "40"
type input "15"
type input "0"
type input "-5"
type input "0"
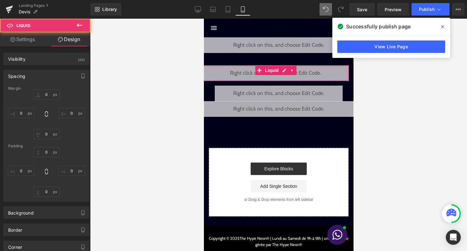
type input "0"
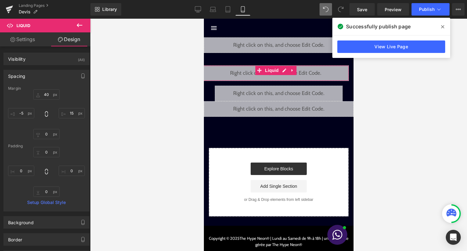
click at [49, 75] on div "Spacing" at bounding box center [46, 76] width 85 height 12
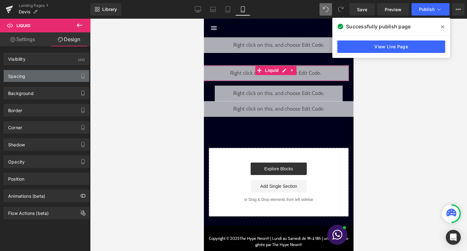
click at [48, 77] on div "Spacing" at bounding box center [46, 76] width 85 height 12
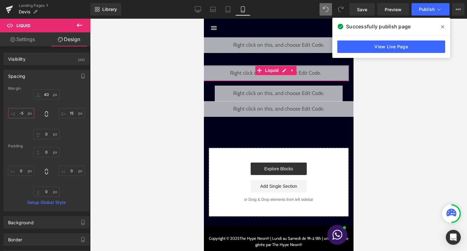
click at [22, 113] on input "-5" at bounding box center [21, 113] width 26 height 10
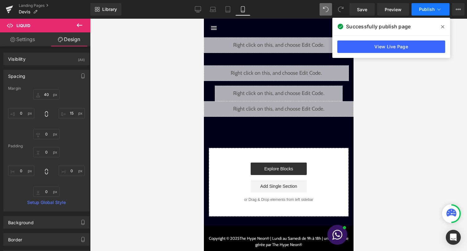
click at [427, 15] on button "Publish" at bounding box center [430, 9] width 38 height 12
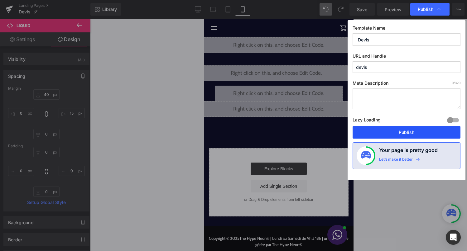
click at [402, 131] on button "Publish" at bounding box center [406, 132] width 108 height 12
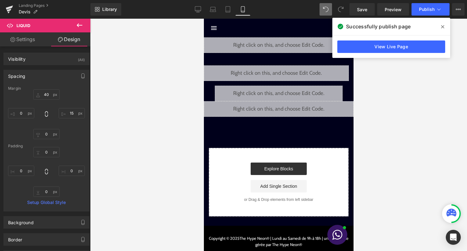
click at [287, 43] on div "Liquid" at bounding box center [278, 45] width 150 height 16
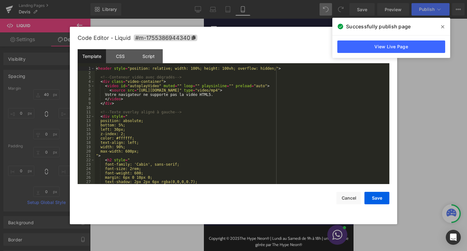
click at [239, 118] on div "< header style = "position: relative; width: 100%; height: 100vh; overflow: hid…" at bounding box center [241, 129] width 292 height 126
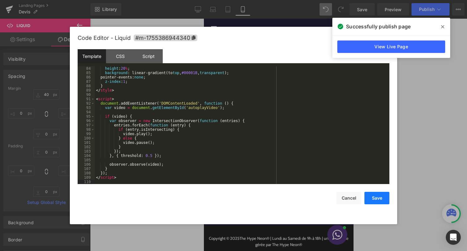
click at [372, 199] on button "Save" at bounding box center [376, 198] width 25 height 12
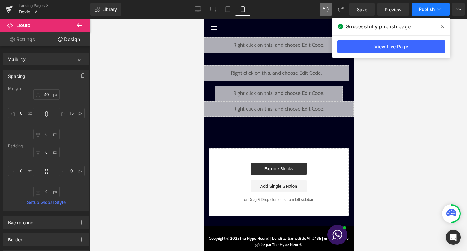
click at [435, 14] on button "Publish" at bounding box center [430, 9] width 38 height 12
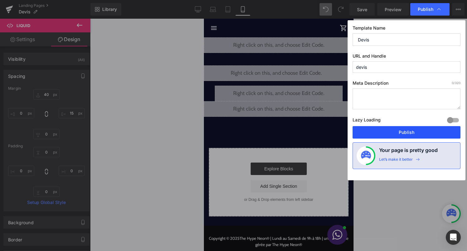
click at [407, 132] on button "Publish" at bounding box center [406, 132] width 108 height 12
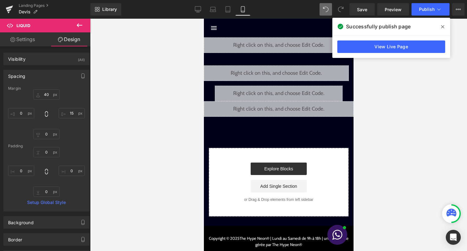
click at [286, 43] on div "Liquid" at bounding box center [278, 45] width 150 height 16
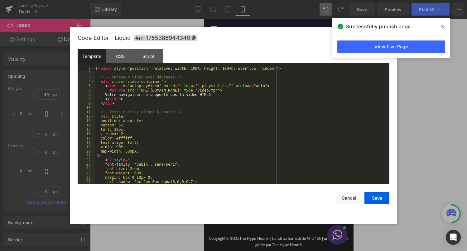
click at [230, 92] on div "< header style = "position: relative; width: 100%; height: 100vh; overflow: hid…" at bounding box center [241, 129] width 292 height 126
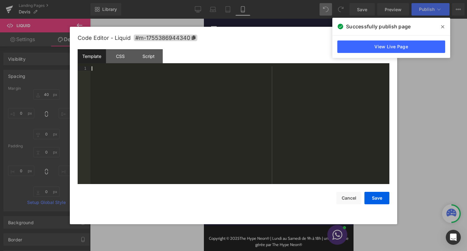
scroll to position [366, 0]
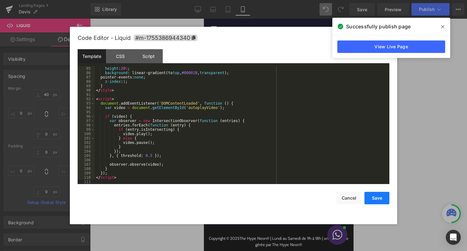
click at [376, 196] on button "Save" at bounding box center [376, 198] width 25 height 12
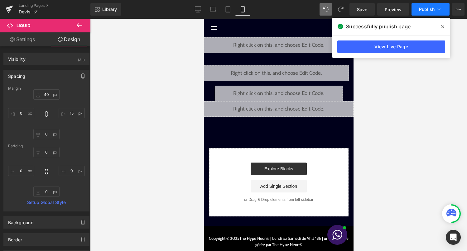
click at [439, 8] on icon at bounding box center [438, 9] width 6 height 6
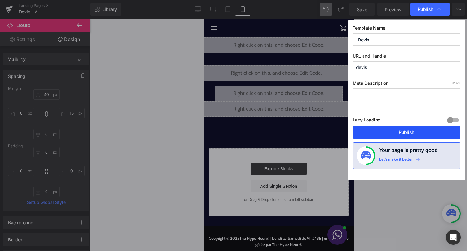
click at [402, 131] on button "Publish" at bounding box center [406, 132] width 108 height 12
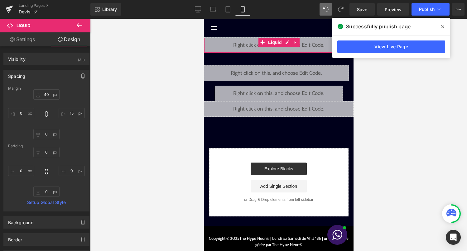
click at [285, 45] on div "Liquid" at bounding box center [278, 45] width 150 height 16
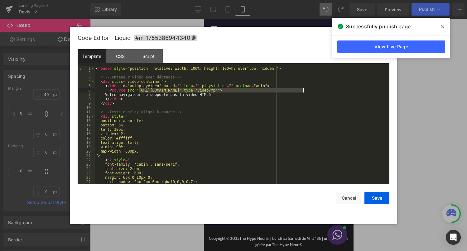
drag, startPoint x: 139, startPoint y: 91, endPoint x: 302, endPoint y: 91, distance: 163.2
click at [302, 91] on div "< header style = "position: relative; width: 100%; height: 100vh; overflow: hid…" at bounding box center [241, 129] width 292 height 126
click at [377, 197] on button "Save" at bounding box center [376, 198] width 25 height 12
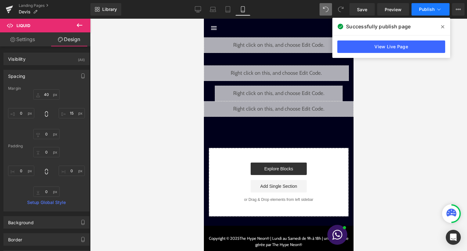
click at [423, 9] on span "Publish" at bounding box center [427, 9] width 16 height 5
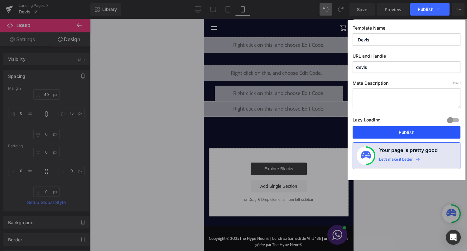
click at [388, 135] on button "Publish" at bounding box center [406, 132] width 108 height 12
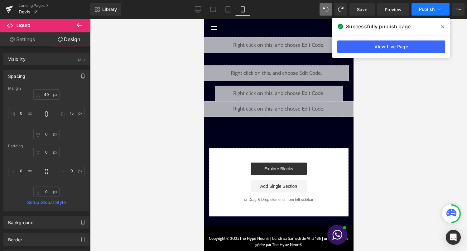
click at [431, 12] on button "Publish" at bounding box center [430, 9] width 38 height 12
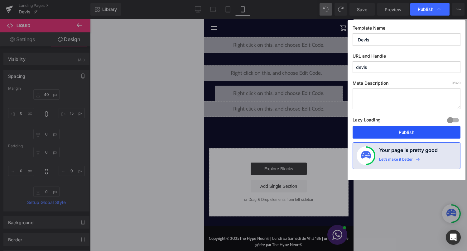
click at [410, 133] on button "Publish" at bounding box center [406, 132] width 108 height 12
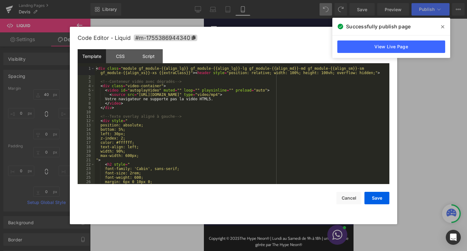
click at [289, 43] on link at bounding box center [287, 42] width 8 height 9
click at [225, 122] on div "< div class = "module gf_module-{{align_lg}} gf_module-{{align_lg}}-lg gf_modul…" at bounding box center [241, 131] width 292 height 131
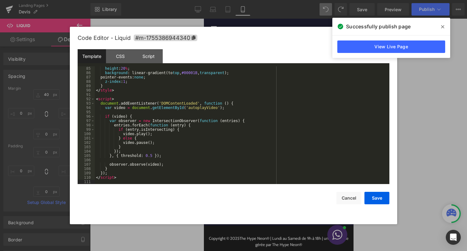
scroll to position [0, 0]
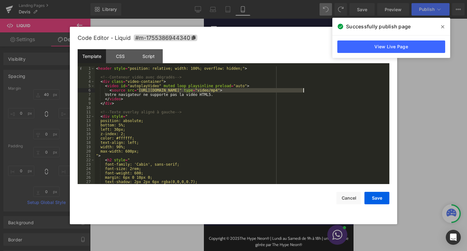
drag, startPoint x: 139, startPoint y: 91, endPoint x: 302, endPoint y: 91, distance: 163.5
click at [302, 91] on div "< header style = "position: relative; width: 100%; overflow: hidden;" > <!-- Co…" at bounding box center [241, 129] width 292 height 126
click at [373, 200] on button "Save" at bounding box center [376, 198] width 25 height 12
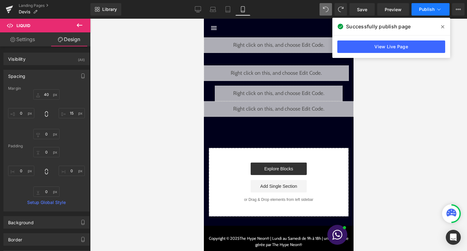
click at [435, 12] on button "Publish" at bounding box center [430, 9] width 38 height 12
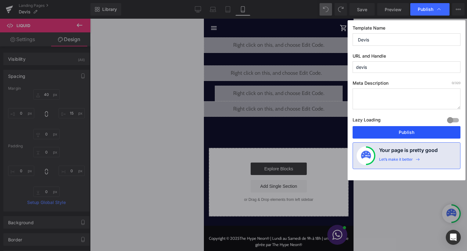
click at [410, 127] on button "Publish" at bounding box center [406, 132] width 108 height 12
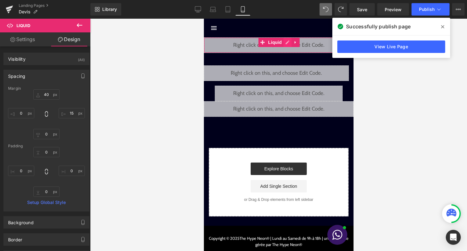
click at [287, 44] on div "Liquid" at bounding box center [278, 45] width 150 height 16
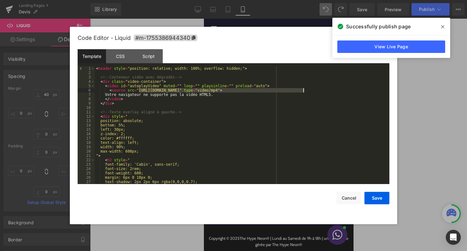
drag, startPoint x: 138, startPoint y: 91, endPoint x: 302, endPoint y: 91, distance: 164.2
click at [302, 91] on div "< header style = "position: relative; width: 100%; overflow: hidden;" > <!-- Co…" at bounding box center [241, 129] width 292 height 126
click at [370, 200] on button "Save" at bounding box center [376, 198] width 25 height 12
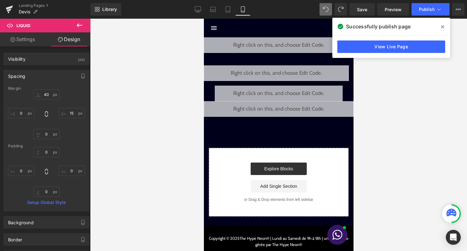
click at [434, 0] on div "Library Mobile Desktop Laptop Tablet Mobile Save Preview Publish Scheduled View…" at bounding box center [278, 9] width 376 height 19
click at [433, 8] on span "Publish" at bounding box center [427, 9] width 16 height 5
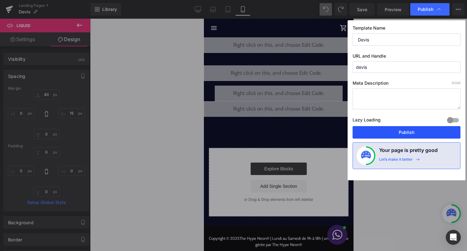
click at [406, 137] on button "Publish" at bounding box center [406, 132] width 108 height 12
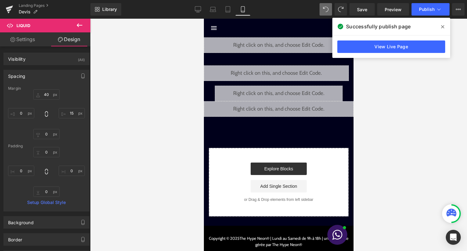
click at [287, 42] on div "Liquid" at bounding box center [278, 45] width 150 height 16
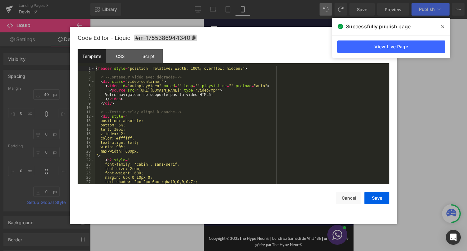
click at [222, 114] on div "< header style = "position: relative; width: 100%; overflow: hidden;" > <!-- Co…" at bounding box center [241, 129] width 292 height 126
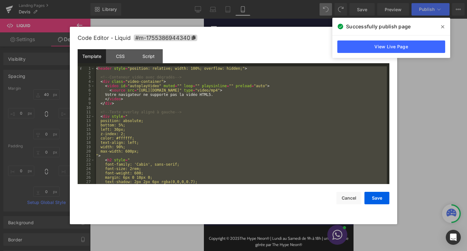
scroll to position [318, 0]
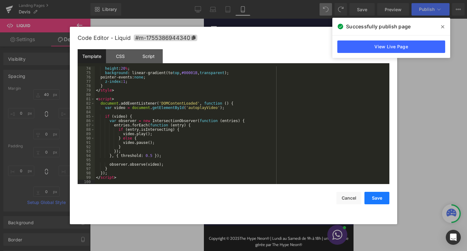
click at [378, 198] on button "Save" at bounding box center [376, 198] width 25 height 12
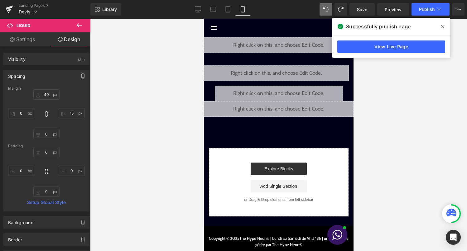
click at [427, 1] on div "Library Mobile Desktop Laptop Tablet Mobile Save Preview Publish Scheduled View…" at bounding box center [278, 9] width 376 height 19
click at [427, 4] on button "Publish" at bounding box center [430, 9] width 38 height 12
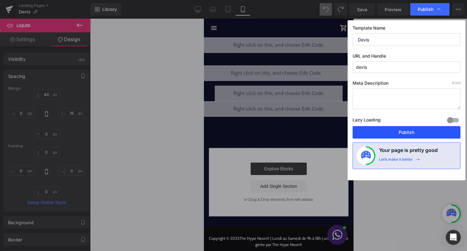
click at [414, 131] on button "Publish" at bounding box center [406, 132] width 108 height 12
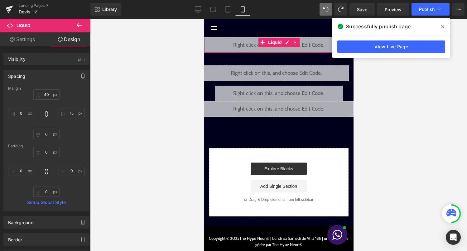
click at [286, 43] on div "Liquid" at bounding box center [278, 45] width 150 height 16
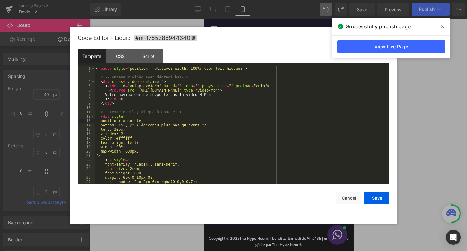
click at [204, 121] on div "< header style = "position: relative; width: 100%; overflow: hidden;" > <!-- Co…" at bounding box center [241, 129] width 292 height 126
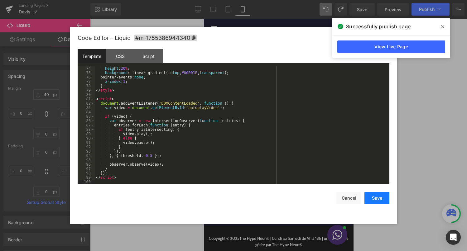
click at [378, 197] on button "Save" at bounding box center [376, 198] width 25 height 12
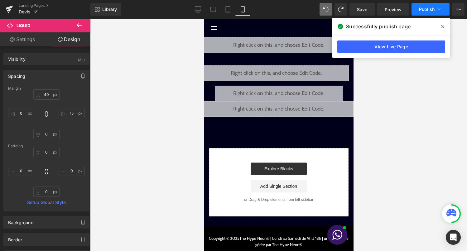
click at [440, 14] on button "Publish" at bounding box center [430, 9] width 38 height 12
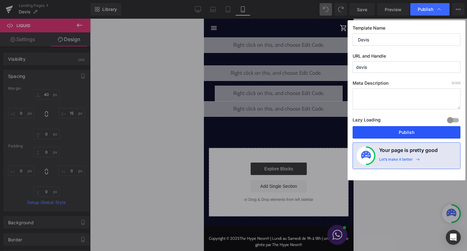
click at [410, 131] on button "Publish" at bounding box center [406, 132] width 108 height 12
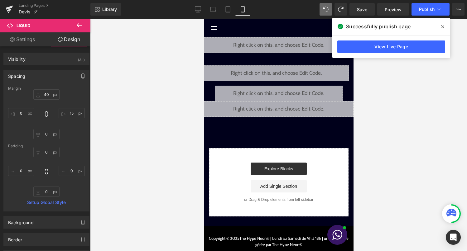
click at [284, 44] on div "Liquid" at bounding box center [278, 45] width 150 height 16
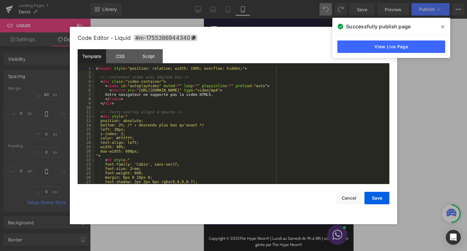
click at [252, 109] on div "< header style = "position: relative; width: 100%; overflow: hidden;" > <!-- Co…" at bounding box center [241, 129] width 292 height 126
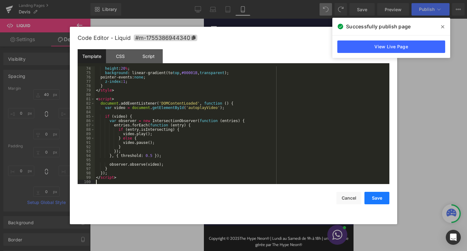
click at [373, 197] on button "Save" at bounding box center [376, 198] width 25 height 12
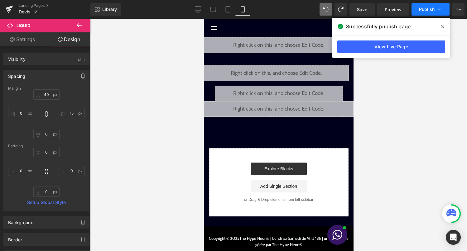
click at [433, 11] on span "Publish" at bounding box center [427, 9] width 16 height 5
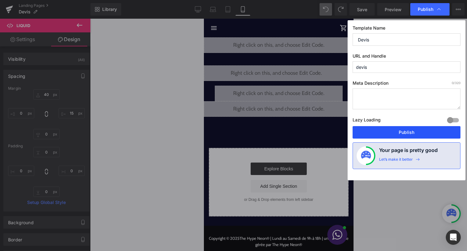
click at [398, 129] on button "Publish" at bounding box center [406, 132] width 108 height 12
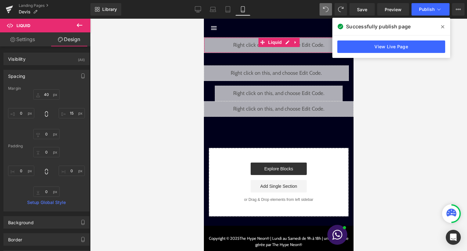
click at [285, 45] on div "Liquid" at bounding box center [278, 45] width 150 height 16
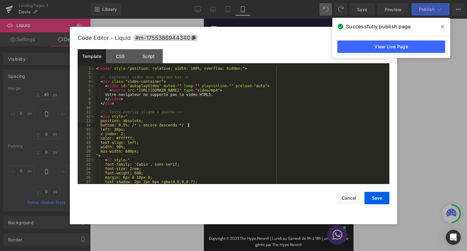
click at [247, 125] on div "< header style = "position: relative; width: 100%; overflow: hidden;" > <!-- Co…" at bounding box center [241, 129] width 292 height 126
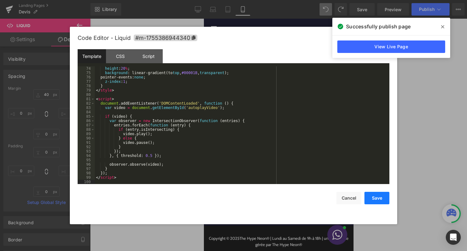
click at [373, 195] on button "Save" at bounding box center [376, 198] width 25 height 12
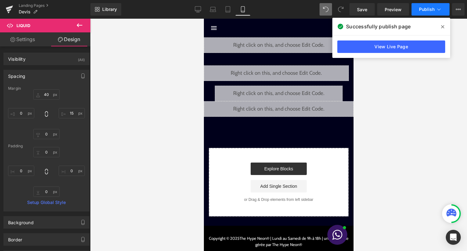
click at [433, 9] on span "Publish" at bounding box center [427, 9] width 16 height 5
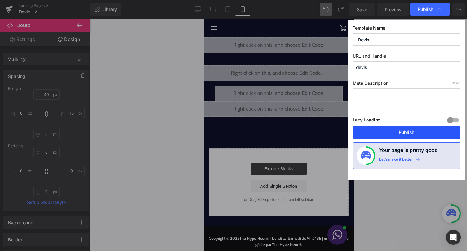
click at [407, 131] on button "Publish" at bounding box center [406, 132] width 108 height 12
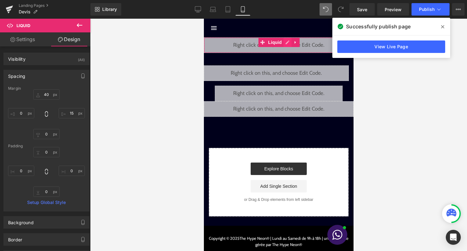
click at [287, 45] on div "Liquid" at bounding box center [278, 45] width 150 height 16
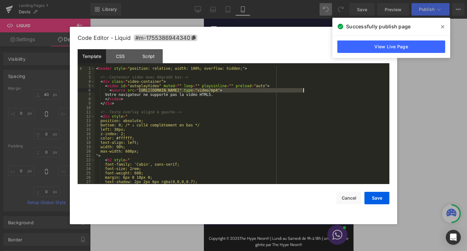
drag, startPoint x: 139, startPoint y: 91, endPoint x: 302, endPoint y: 92, distance: 162.9
click at [302, 92] on div "< header style = "position: relative; width: 100%; overflow: hidden;" > <!-- Co…" at bounding box center [241, 129] width 292 height 126
click at [376, 191] on div "Save Cancel" at bounding box center [234, 194] width 312 height 20
click at [376, 197] on button "Save" at bounding box center [376, 198] width 25 height 12
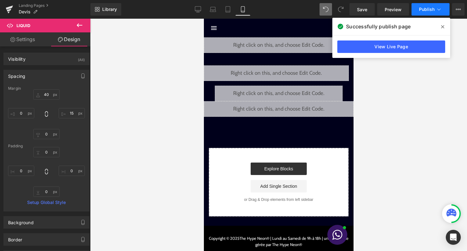
click at [425, 12] on button "Publish" at bounding box center [430, 9] width 38 height 12
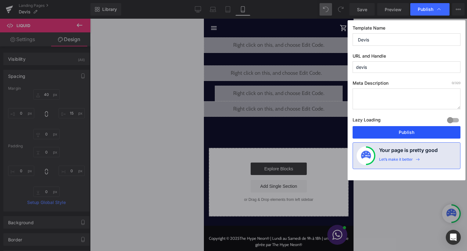
click at [406, 135] on button "Publish" at bounding box center [406, 132] width 108 height 12
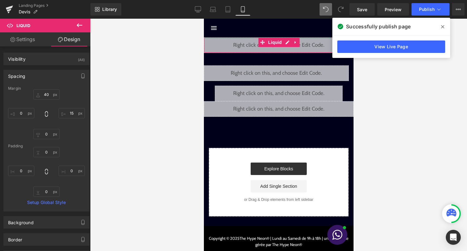
click at [288, 44] on div "Liquid" at bounding box center [278, 45] width 150 height 16
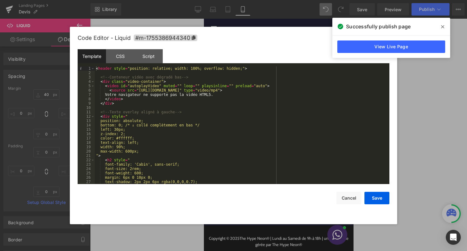
click at [205, 145] on div "< header style = "position: relative; width: 100%; overflow: hidden;" > <!-- Co…" at bounding box center [241, 129] width 292 height 126
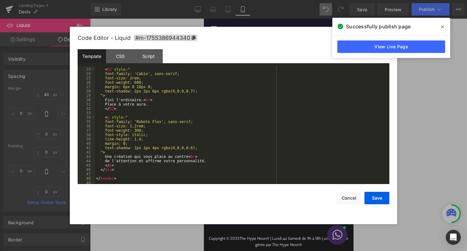
scroll to position [0, 0]
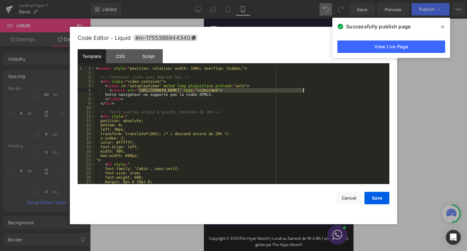
drag, startPoint x: 139, startPoint y: 90, endPoint x: 304, endPoint y: 91, distance: 164.8
click at [304, 91] on div "< header style = "position: relative; width: 100%; overflow: hidden;" > <!-- Co…" at bounding box center [241, 129] width 292 height 126
click at [377, 202] on button "Save" at bounding box center [376, 198] width 25 height 12
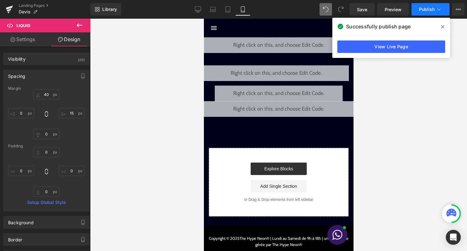
click at [432, 15] on button "Publish" at bounding box center [430, 9] width 38 height 12
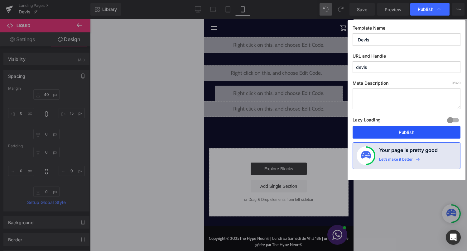
click at [414, 133] on button "Publish" at bounding box center [406, 132] width 108 height 12
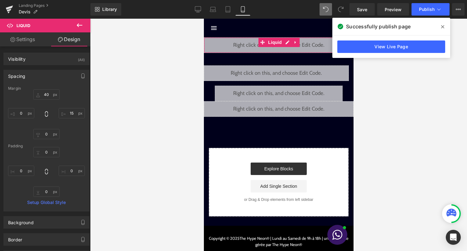
click at [287, 44] on div "Liquid" at bounding box center [278, 45] width 150 height 16
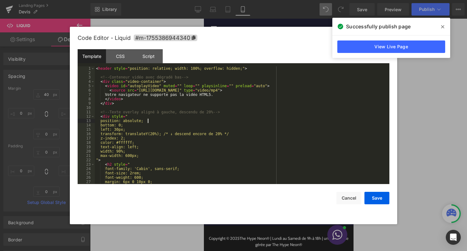
click at [232, 122] on div "< header style = "position: relative; width: 100%; overflow: hidden;" > <!-- Co…" at bounding box center [241, 129] width 292 height 126
drag, startPoint x: 138, startPoint y: 91, endPoint x: 303, endPoint y: 92, distance: 165.1
click at [303, 92] on div "< header style = "position: relative; width: 100%; overflow: hidden;" > <!-- Co…" at bounding box center [241, 129] width 292 height 126
click at [379, 197] on button "Save" at bounding box center [376, 198] width 25 height 12
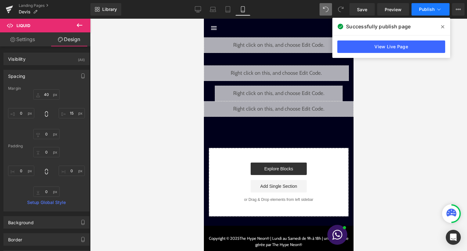
click at [438, 9] on icon at bounding box center [438, 9] width 6 height 6
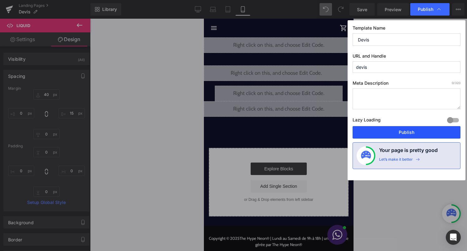
click at [413, 129] on button "Publish" at bounding box center [406, 132] width 108 height 12
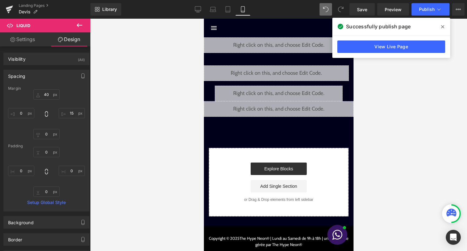
click at [442, 26] on icon at bounding box center [442, 26] width 3 height 3
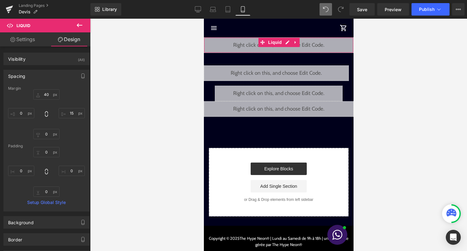
click at [287, 43] on div "Liquid" at bounding box center [278, 45] width 150 height 16
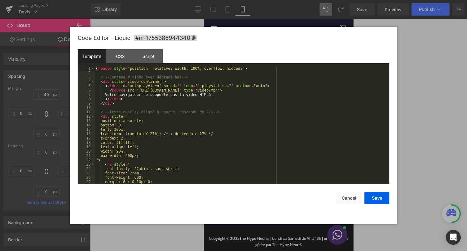
click at [250, 96] on div "< header style = "position: relative; width: 100%; overflow: hidden;" > <!-- Co…" at bounding box center [241, 129] width 292 height 126
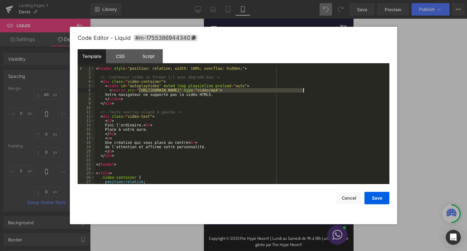
drag, startPoint x: 139, startPoint y: 91, endPoint x: 303, endPoint y: 92, distance: 164.5
click at [303, 92] on div "< header style = "position: relative; width: 100%; overflow: hidden;" > <!-- Co…" at bounding box center [241, 129] width 292 height 126
click at [375, 199] on button "Save" at bounding box center [376, 198] width 25 height 12
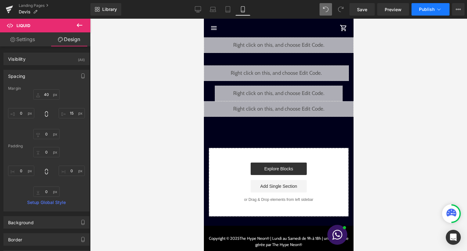
click at [437, 12] on icon at bounding box center [438, 9] width 6 height 6
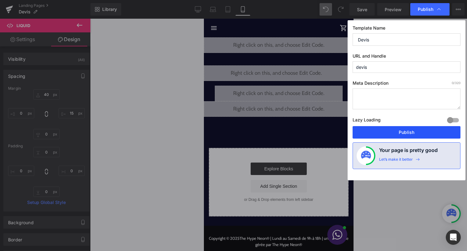
click at [417, 133] on button "Publish" at bounding box center [406, 132] width 108 height 12
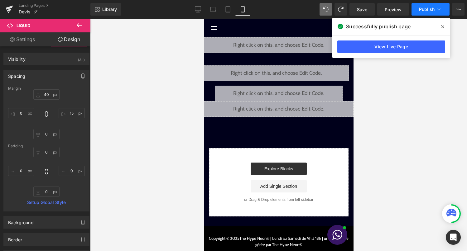
click at [434, 11] on span "Publish" at bounding box center [427, 9] width 16 height 5
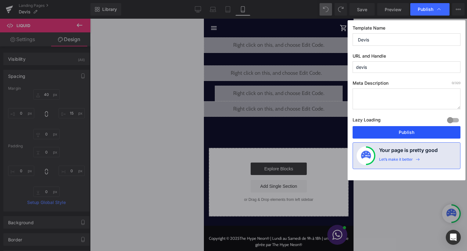
click at [404, 127] on button "Publish" at bounding box center [406, 132] width 108 height 12
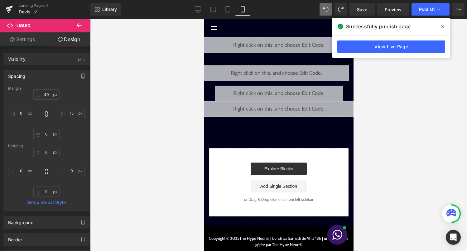
click at [288, 42] on div "Liquid" at bounding box center [278, 45] width 150 height 16
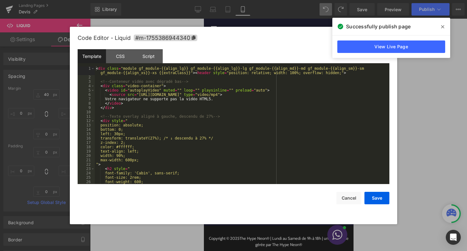
click at [253, 89] on div "< div class = "module gf_module-{{align_lg}} gf_module-{{align_lg}}-lg gf_modul…" at bounding box center [241, 131] width 292 height 131
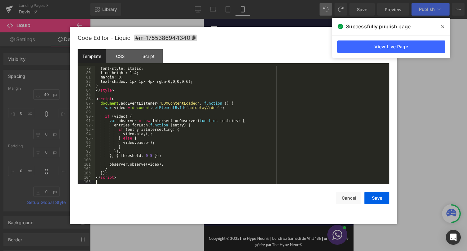
scroll to position [340, 0]
click at [369, 192] on button "Save" at bounding box center [376, 198] width 25 height 12
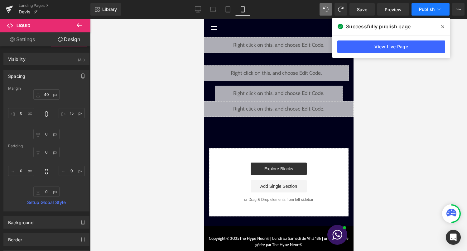
click at [427, 13] on button "Publish" at bounding box center [430, 9] width 38 height 12
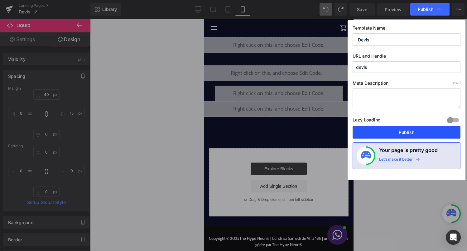
click at [406, 131] on button "Publish" at bounding box center [406, 132] width 108 height 12
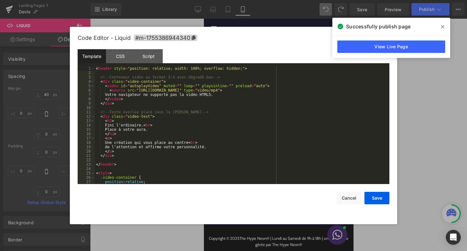
click at [288, 44] on div "Liquid" at bounding box center [278, 45] width 150 height 16
click at [243, 116] on div "< header style = "position: relative; width: 100%; overflow: hidden;" > <!-- Co…" at bounding box center [241, 129] width 292 height 126
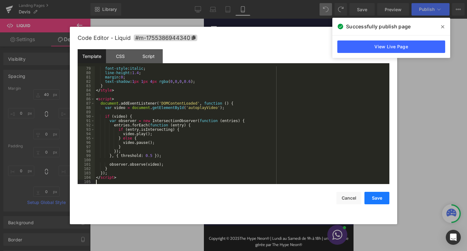
click at [381, 199] on button "Save" at bounding box center [376, 198] width 25 height 12
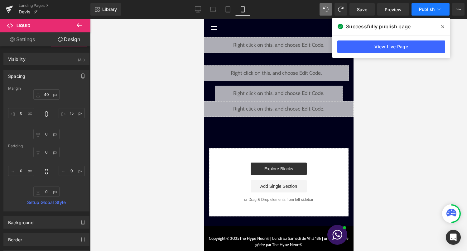
click at [427, 9] on span "Publish" at bounding box center [427, 9] width 16 height 5
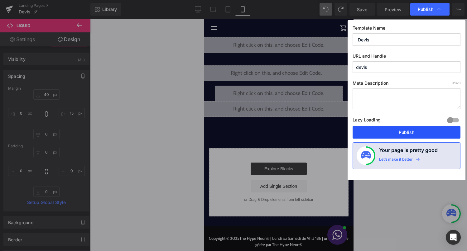
click at [403, 131] on button "Publish" at bounding box center [406, 132] width 108 height 12
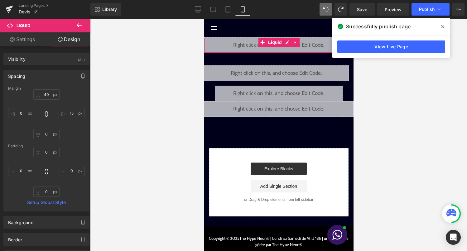
click at [288, 43] on div "Liquid" at bounding box center [278, 45] width 150 height 16
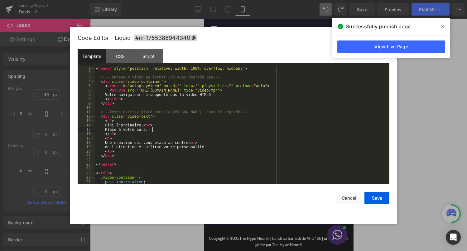
click at [248, 130] on div "< header style = "position: relative; width: 100%; overflow: hidden;" > <!-- Co…" at bounding box center [241, 129] width 292 height 126
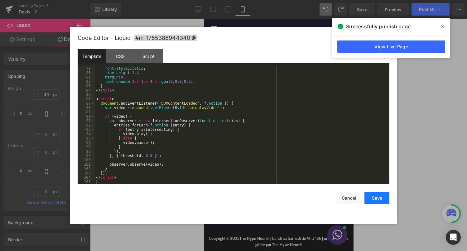
click at [381, 197] on button "Save" at bounding box center [376, 198] width 25 height 12
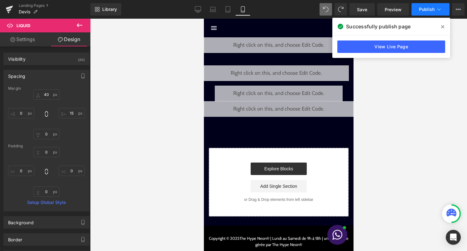
click at [444, 13] on button "Publish" at bounding box center [430, 9] width 38 height 12
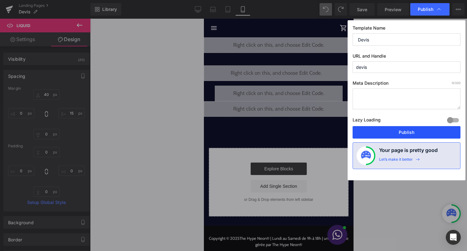
click at [400, 131] on button "Publish" at bounding box center [406, 132] width 108 height 12
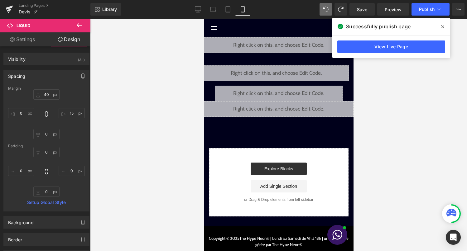
click at [286, 45] on div "Liquid" at bounding box center [278, 45] width 150 height 16
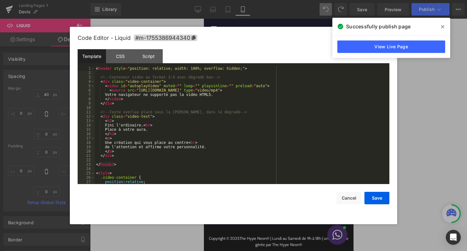
click at [223, 113] on div "< header style = "position: relative; width: 100%; overflow: hidden;" > <!-- Co…" at bounding box center [241, 129] width 292 height 126
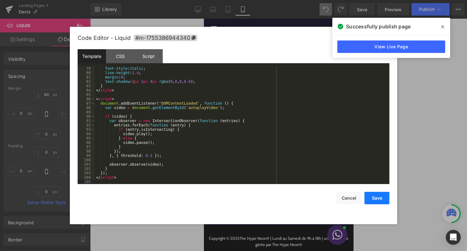
click at [380, 200] on button "Save" at bounding box center [376, 198] width 25 height 12
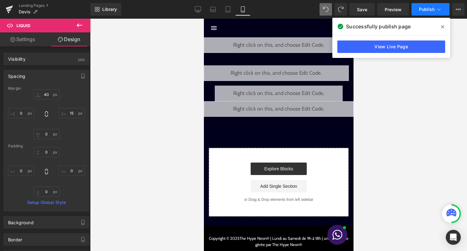
click at [430, 5] on button "Publish" at bounding box center [430, 9] width 38 height 12
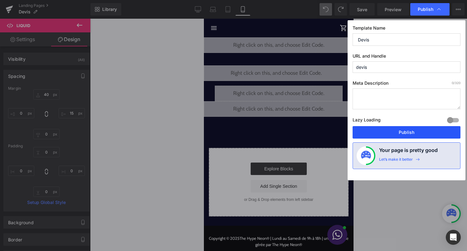
click at [400, 131] on button "Publish" at bounding box center [406, 132] width 108 height 12
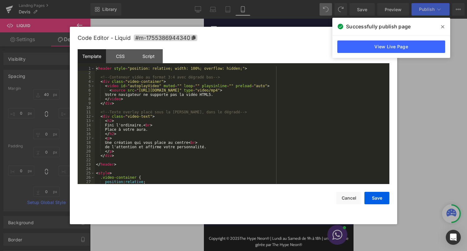
click at [287, 43] on div "Liquid" at bounding box center [278, 45] width 150 height 16
click at [252, 102] on div "< header style = "position: relative; width: 100%; overflow: hidden;" > <!-- Co…" at bounding box center [241, 129] width 292 height 126
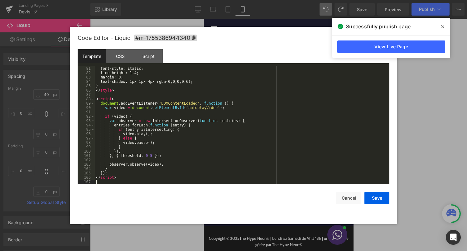
scroll to position [349, 0]
click at [372, 201] on button "Save" at bounding box center [376, 198] width 25 height 12
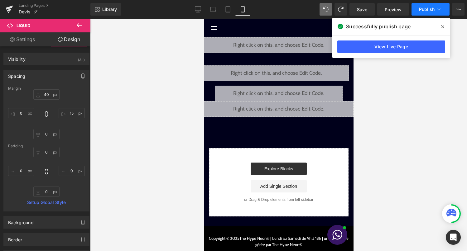
click at [433, 15] on button "Publish" at bounding box center [430, 9] width 38 height 12
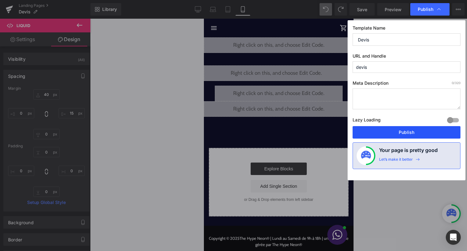
click at [408, 131] on button "Publish" at bounding box center [406, 132] width 108 height 12
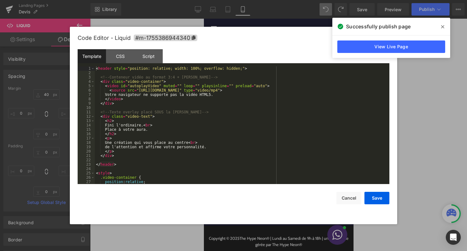
click at [287, 44] on icon at bounding box center [284, 42] width 3 height 4
click at [221, 127] on div "< header style = "position: relative; width: 100%; overflow: hidden;" > <!-- Co…" at bounding box center [241, 129] width 292 height 126
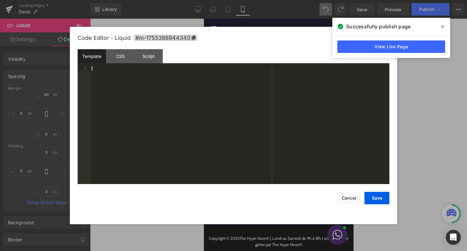
scroll to position [345, 0]
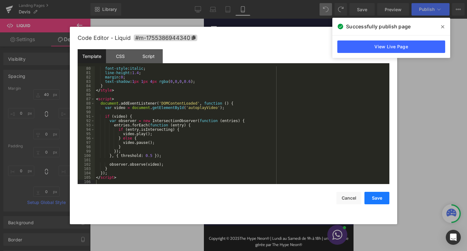
click at [379, 200] on button "Save" at bounding box center [376, 198] width 25 height 12
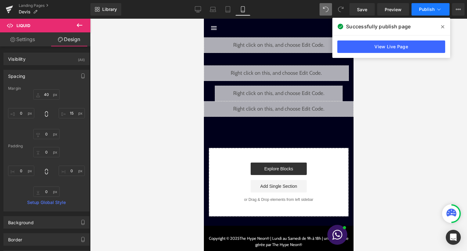
click at [432, 6] on button "Publish" at bounding box center [430, 9] width 38 height 12
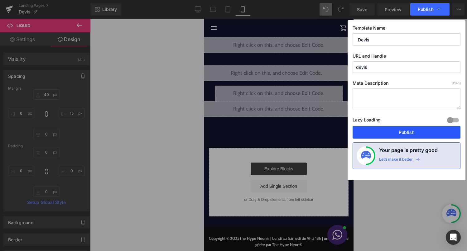
click at [413, 133] on button "Publish" at bounding box center [406, 132] width 108 height 12
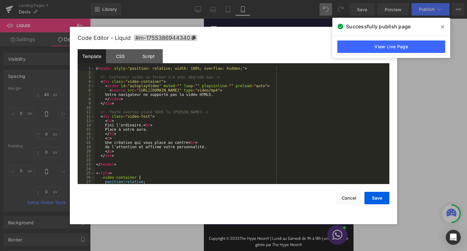
click at [285, 44] on div "Liquid" at bounding box center [278, 45] width 150 height 16
drag, startPoint x: 140, startPoint y: 92, endPoint x: 303, endPoint y: 92, distance: 163.5
click at [303, 92] on div "< header style = "position: relative; width: 100%; overflow: hidden;" > <!-- Co…" at bounding box center [241, 129] width 292 height 126
paste textarea
click at [377, 197] on button "Save" at bounding box center [376, 198] width 25 height 12
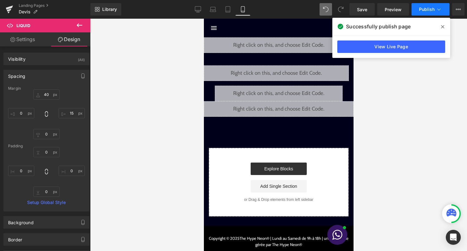
click at [434, 8] on span "Publish" at bounding box center [427, 9] width 16 height 5
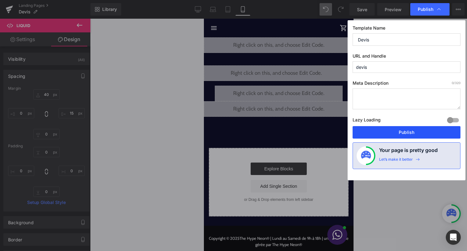
click at [407, 129] on button "Publish" at bounding box center [406, 132] width 108 height 12
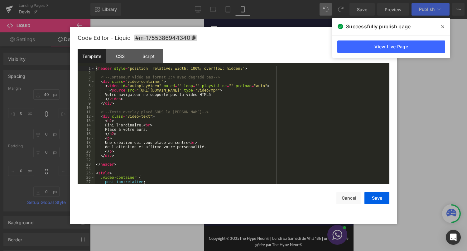
click at [287, 43] on div "Liquid" at bounding box center [278, 45] width 150 height 16
click at [213, 161] on div "< header style = "position: relative; width: 100%; overflow: hidden;" > <!-- Co…" at bounding box center [241, 129] width 292 height 126
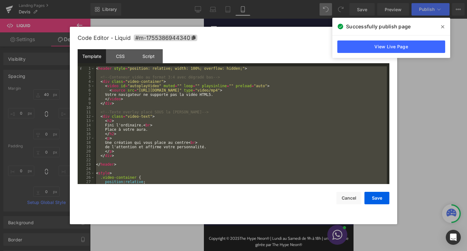
scroll to position [340, 0]
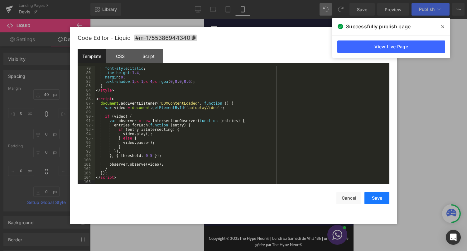
click at [378, 198] on button "Save" at bounding box center [376, 198] width 25 height 12
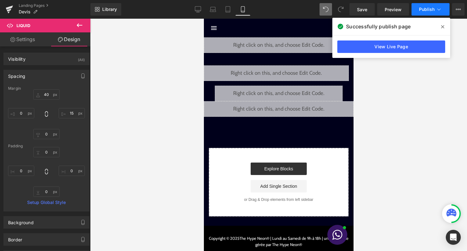
click at [428, 8] on span "Publish" at bounding box center [427, 9] width 16 height 5
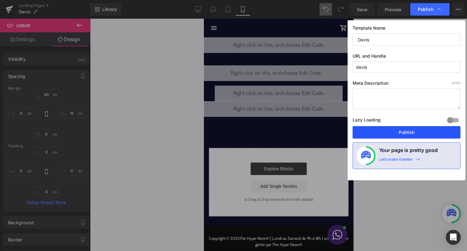
click at [397, 135] on button "Publish" at bounding box center [406, 132] width 108 height 12
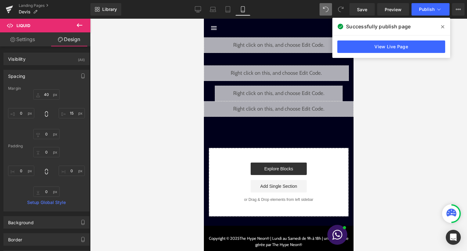
click at [284, 45] on div "Liquid" at bounding box center [278, 45] width 150 height 16
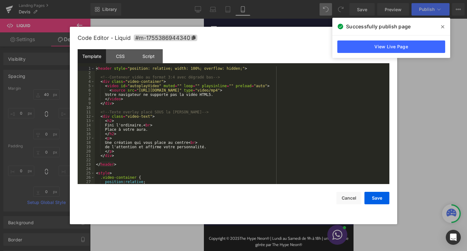
click at [208, 127] on div "< header style = "position: relative; width: 100%; overflow: hidden;" > <!-- Co…" at bounding box center [241, 129] width 292 height 126
drag, startPoint x: 140, startPoint y: 90, endPoint x: 302, endPoint y: 93, distance: 162.9
click at [302, 93] on div "< header style = "position: relative; width: 100%; overflow: hidden;" > <!-- Co…" at bounding box center [241, 129] width 292 height 126
click at [375, 196] on button "Save" at bounding box center [376, 198] width 25 height 12
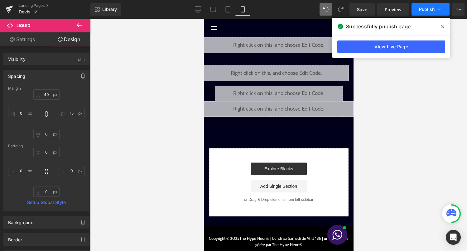
click at [433, 12] on button "Publish" at bounding box center [430, 9] width 38 height 12
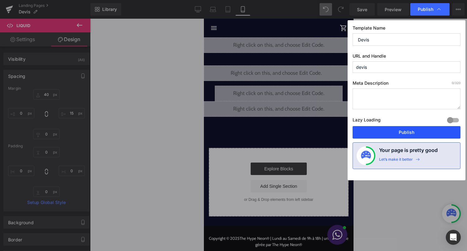
click at [411, 127] on button "Publish" at bounding box center [406, 132] width 108 height 12
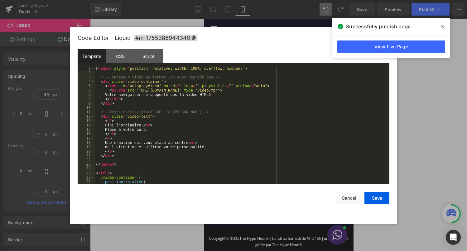
click at [288, 42] on link at bounding box center [285, 42] width 7 height 7
click at [245, 124] on div "< header style = "position: relative; width: 100%; overflow: hidden;" > <!-- Co…" at bounding box center [241, 129] width 292 height 126
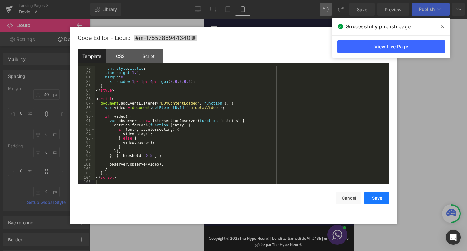
click at [383, 197] on button "Save" at bounding box center [376, 198] width 25 height 12
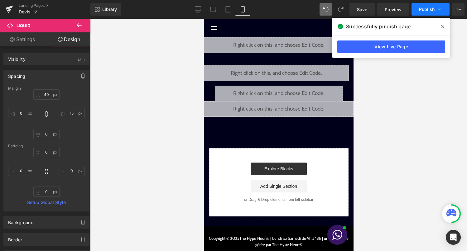
click at [425, 8] on span "Publish" at bounding box center [427, 9] width 16 height 5
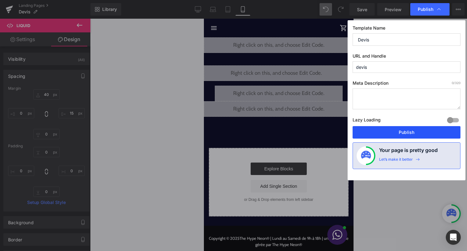
click at [406, 132] on button "Publish" at bounding box center [406, 132] width 108 height 12
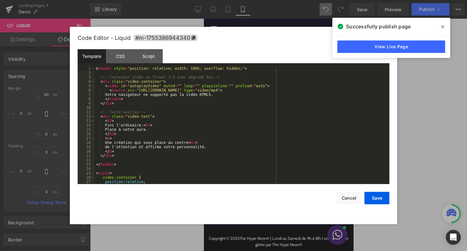
click at [286, 44] on div "Liquid" at bounding box center [278, 45] width 150 height 16
click at [226, 108] on div "< header style = "position: relative; width: 100%; overflow: hidden;" > <!-- Co…" at bounding box center [241, 129] width 292 height 126
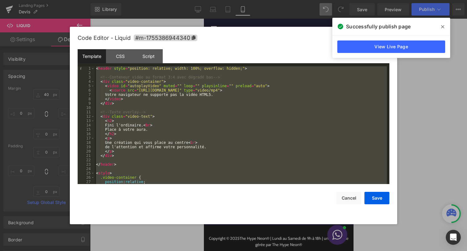
scroll to position [358, 0]
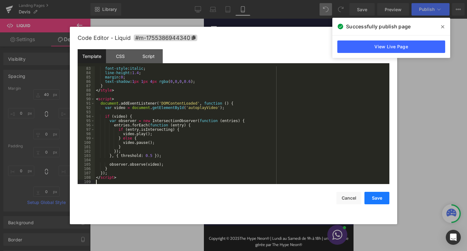
click at [378, 197] on button "Save" at bounding box center [376, 198] width 25 height 12
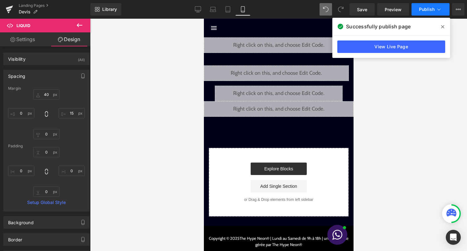
click at [426, 14] on button "Publish" at bounding box center [430, 9] width 38 height 12
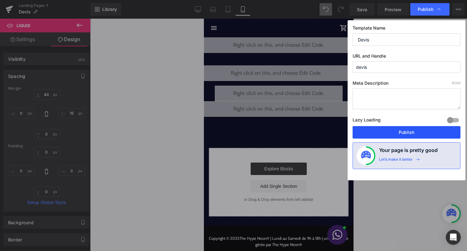
click at [398, 135] on button "Publish" at bounding box center [406, 132] width 108 height 12
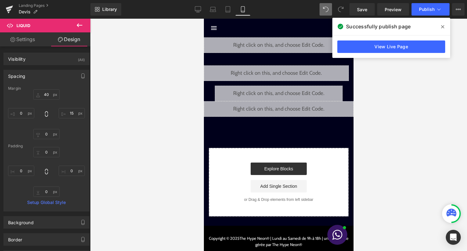
click at [440, 27] on span at bounding box center [442, 27] width 10 height 10
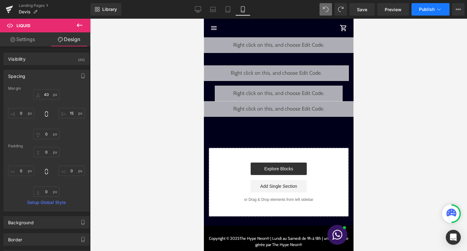
click at [428, 9] on span "Publish" at bounding box center [427, 9] width 16 height 5
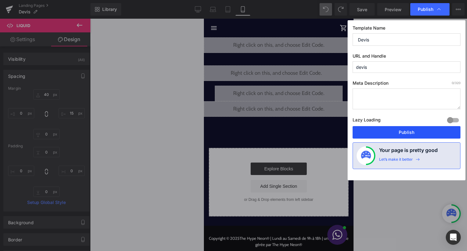
click at [407, 136] on button "Publish" at bounding box center [406, 132] width 108 height 12
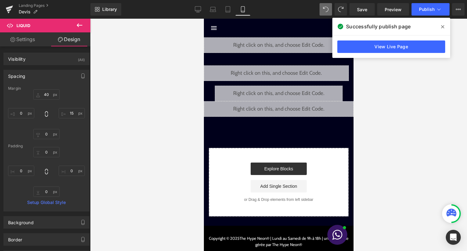
click at [443, 24] on span at bounding box center [442, 27] width 10 height 10
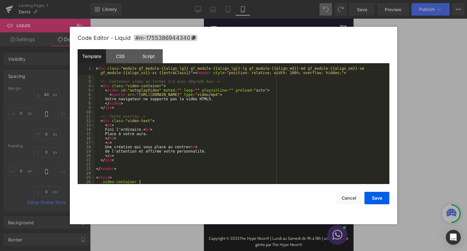
click at [287, 44] on div "Liquid" at bounding box center [278, 45] width 150 height 16
click at [245, 95] on div "< div class = "module gf_module-{{align_lg}} gf_module-{{align_lg}}-lg gf_modul…" at bounding box center [241, 131] width 292 height 131
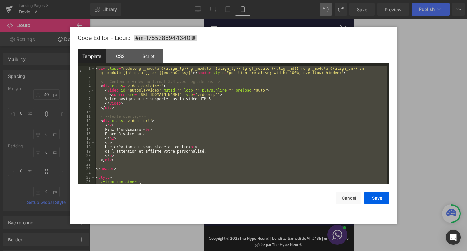
scroll to position [340, 0]
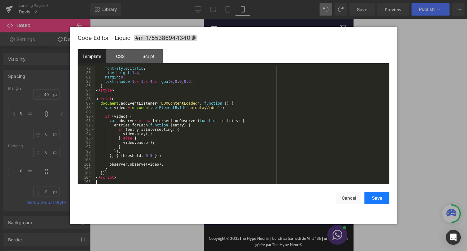
click at [374, 196] on button "Save" at bounding box center [376, 198] width 25 height 12
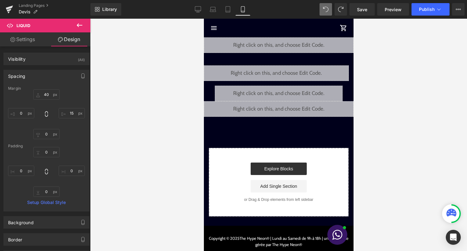
click at [422, 16] on div "Library Mobile Desktop Laptop Tablet Mobile Save Preview Publish Scheduled View…" at bounding box center [278, 9] width 376 height 19
click at [422, 13] on button "Publish" at bounding box center [430, 9] width 38 height 12
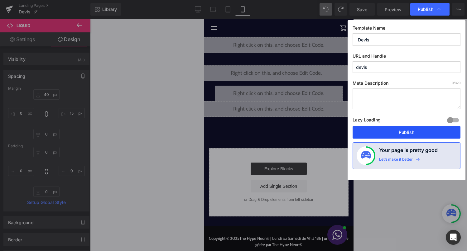
click at [380, 132] on button "Publish" at bounding box center [406, 132] width 108 height 12
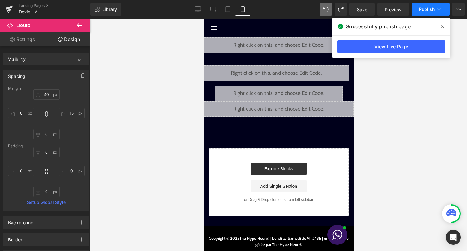
click at [430, 10] on span "Publish" at bounding box center [427, 9] width 16 height 5
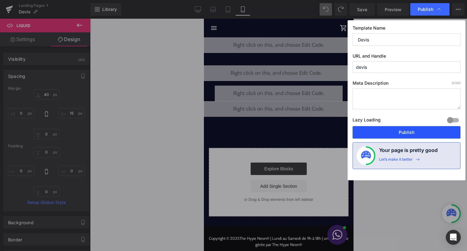
click at [378, 130] on button "Publish" at bounding box center [406, 132] width 108 height 12
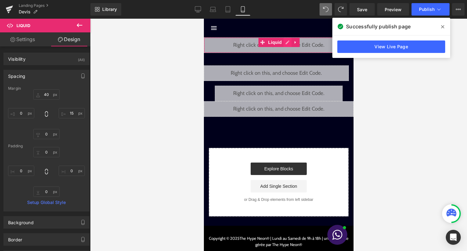
click at [285, 44] on div "Liquid" at bounding box center [278, 45] width 150 height 16
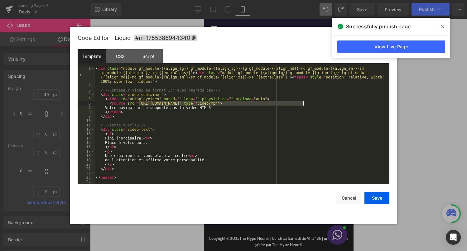
drag, startPoint x: 140, startPoint y: 103, endPoint x: 302, endPoint y: 104, distance: 162.6
click at [302, 104] on div "< div class = "module gf_module-{{align_lg}} gf_module-{{align_lg}}-lg gf_modul…" at bounding box center [241, 136] width 292 height 140
click at [378, 196] on button "Save" at bounding box center [376, 198] width 25 height 12
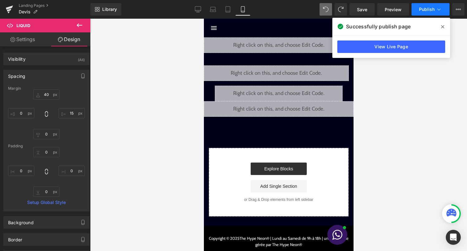
click at [440, 10] on icon at bounding box center [438, 9] width 6 height 6
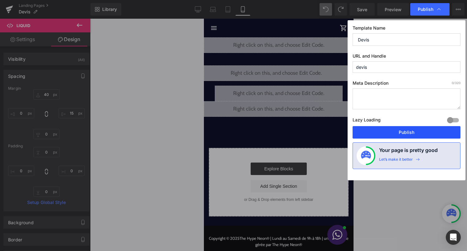
click at [412, 136] on button "Publish" at bounding box center [406, 132] width 108 height 12
